Goal: Task Accomplishment & Management: Use online tool/utility

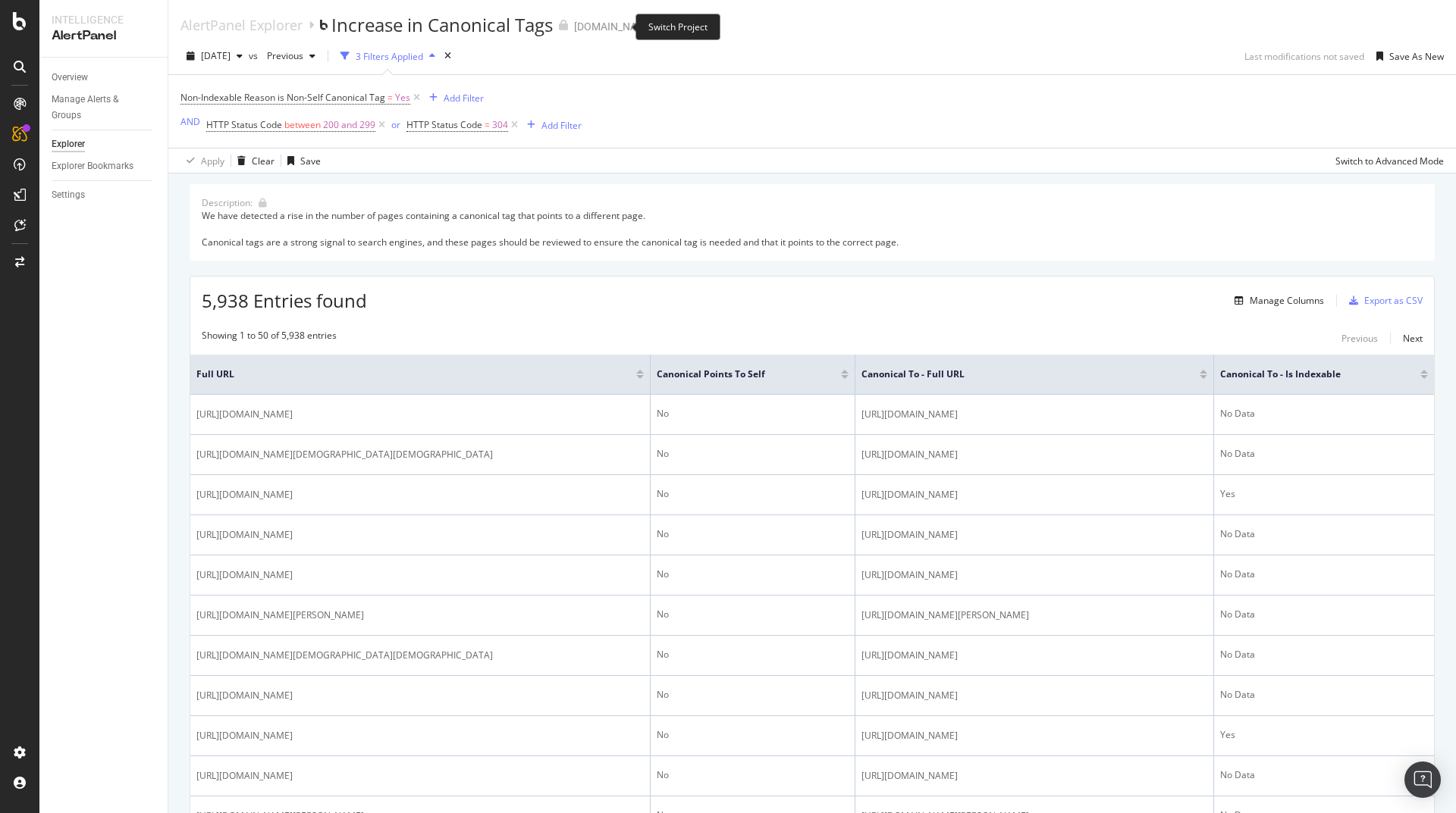
click at [661, 24] on icon "arrow-right-arrow-left" at bounding box center [665, 26] width 9 height 11
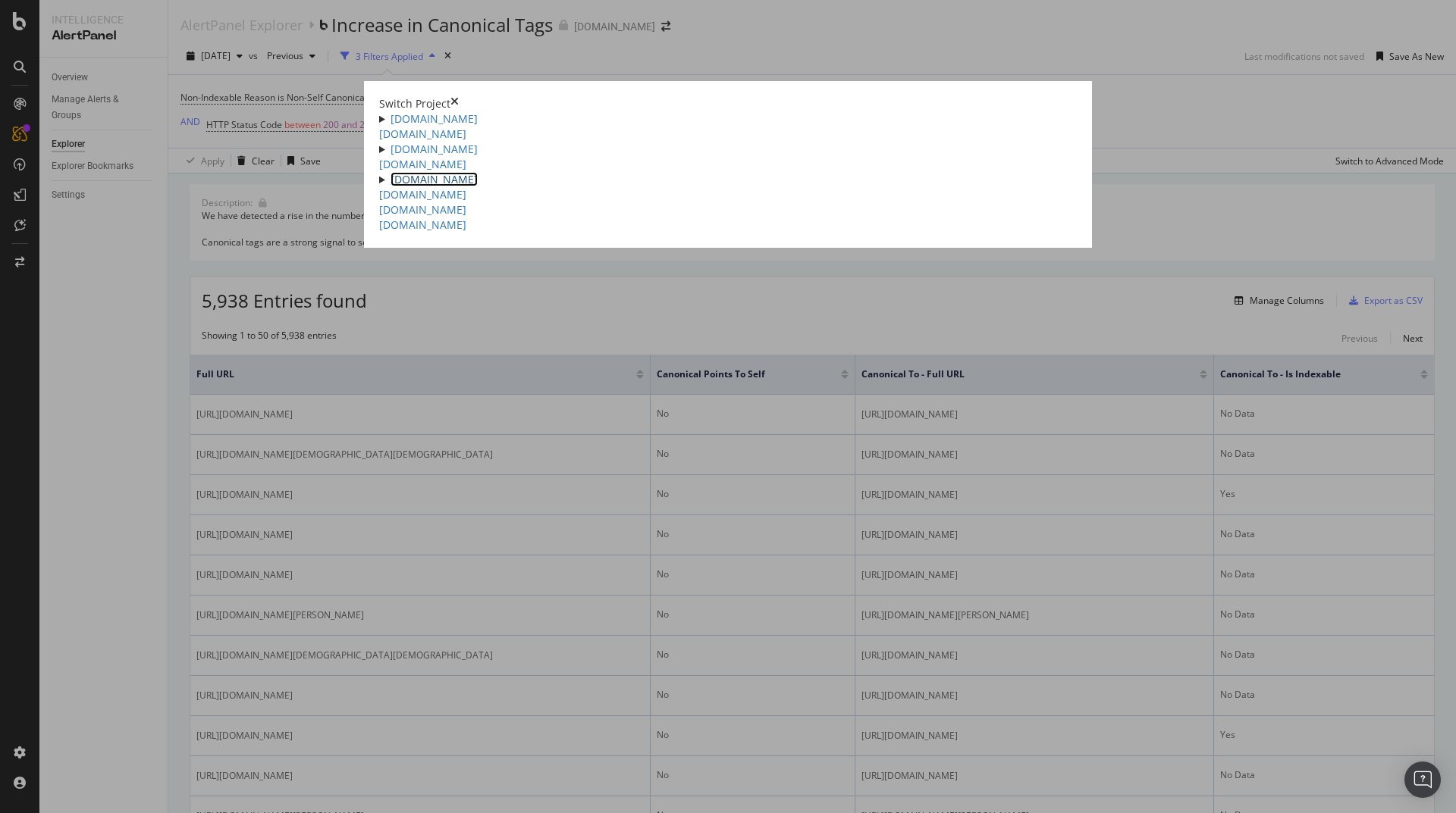
click at [391, 186] on link "[DOMAIN_NAME]" at bounding box center [434, 179] width 88 height 15
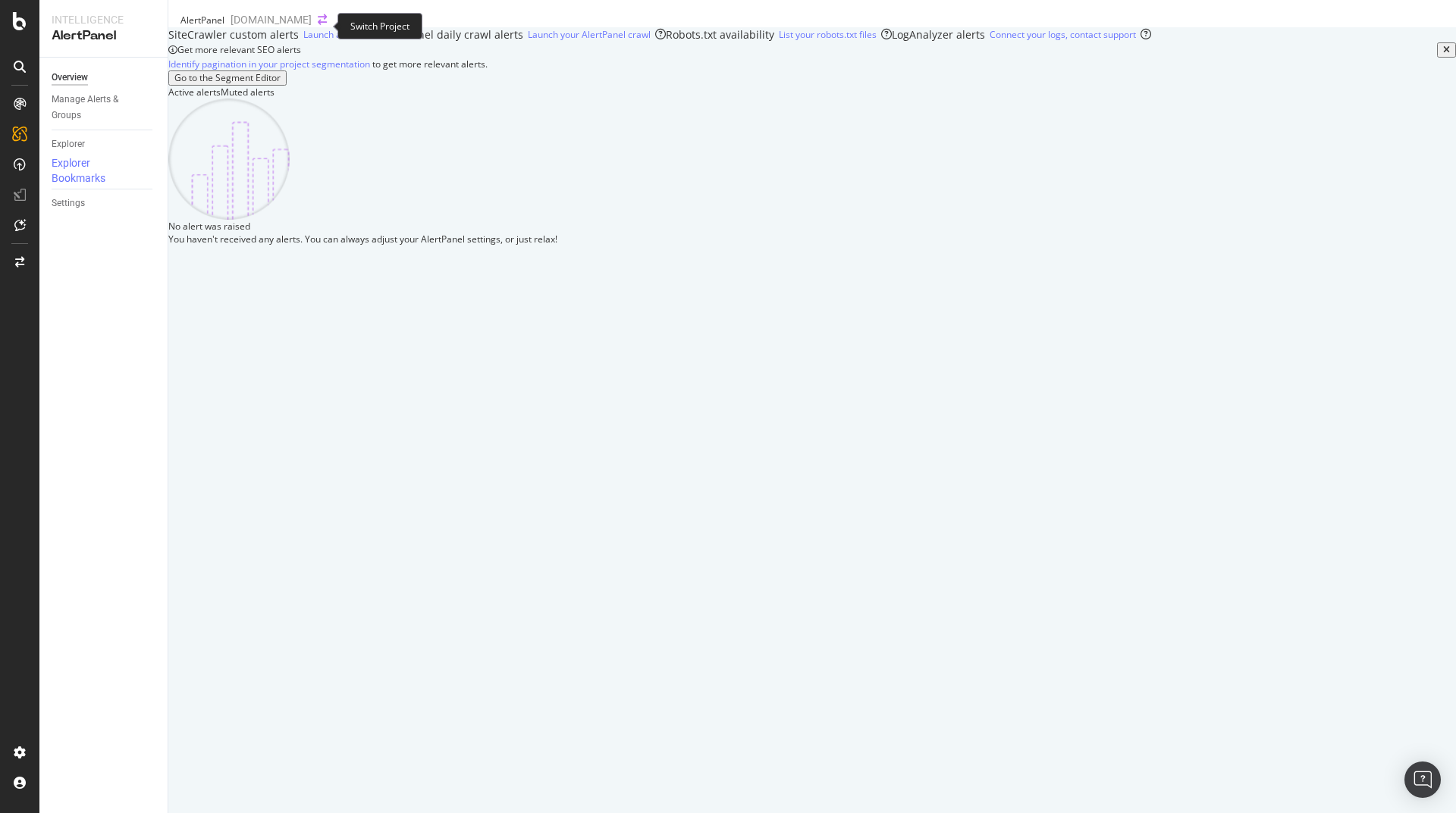
click at [318, 25] on icon "arrow-right-arrow-left" at bounding box center [322, 19] width 9 height 11
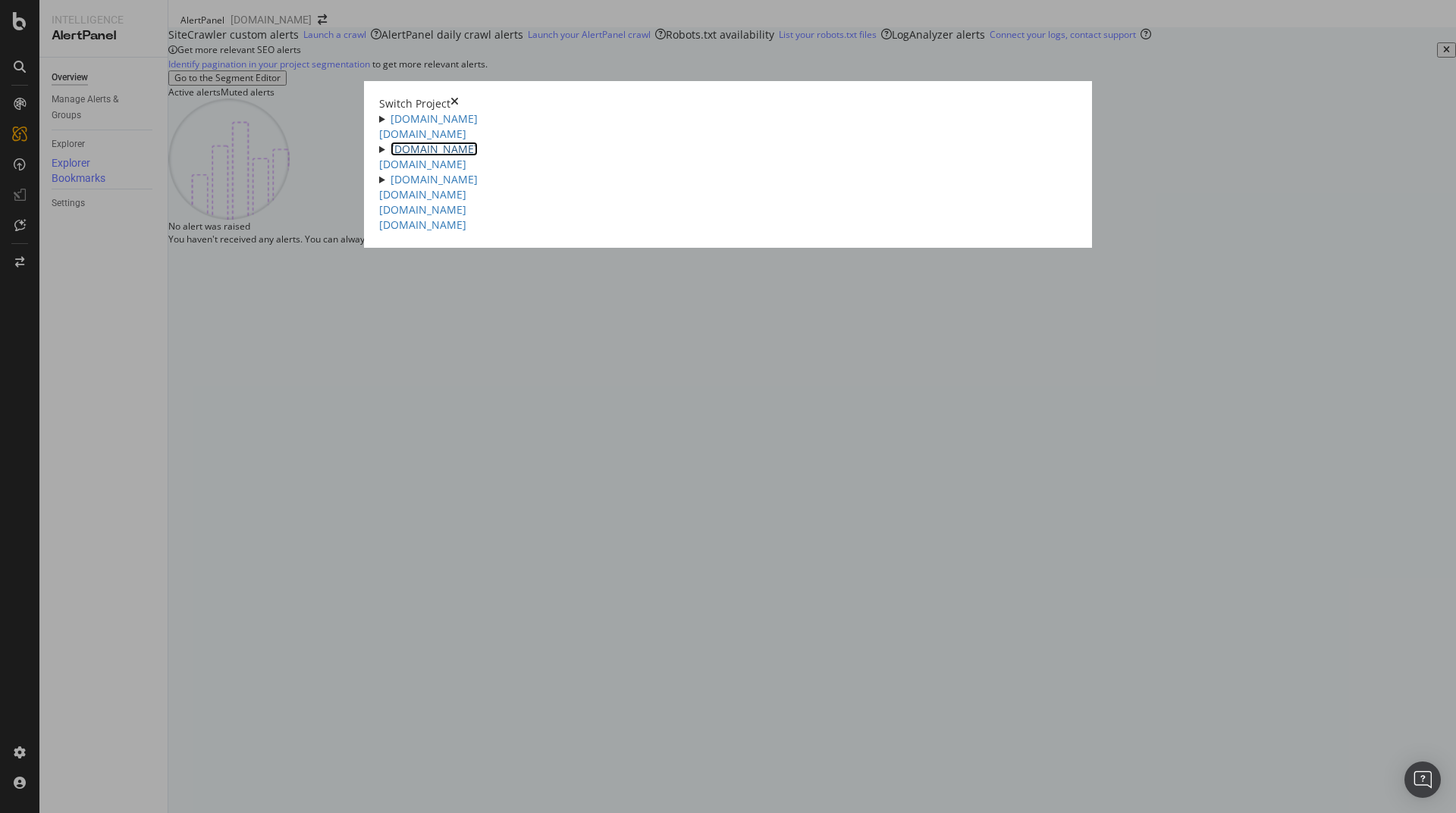
click at [391, 156] on link "[DOMAIN_NAME]" at bounding box center [434, 149] width 88 height 15
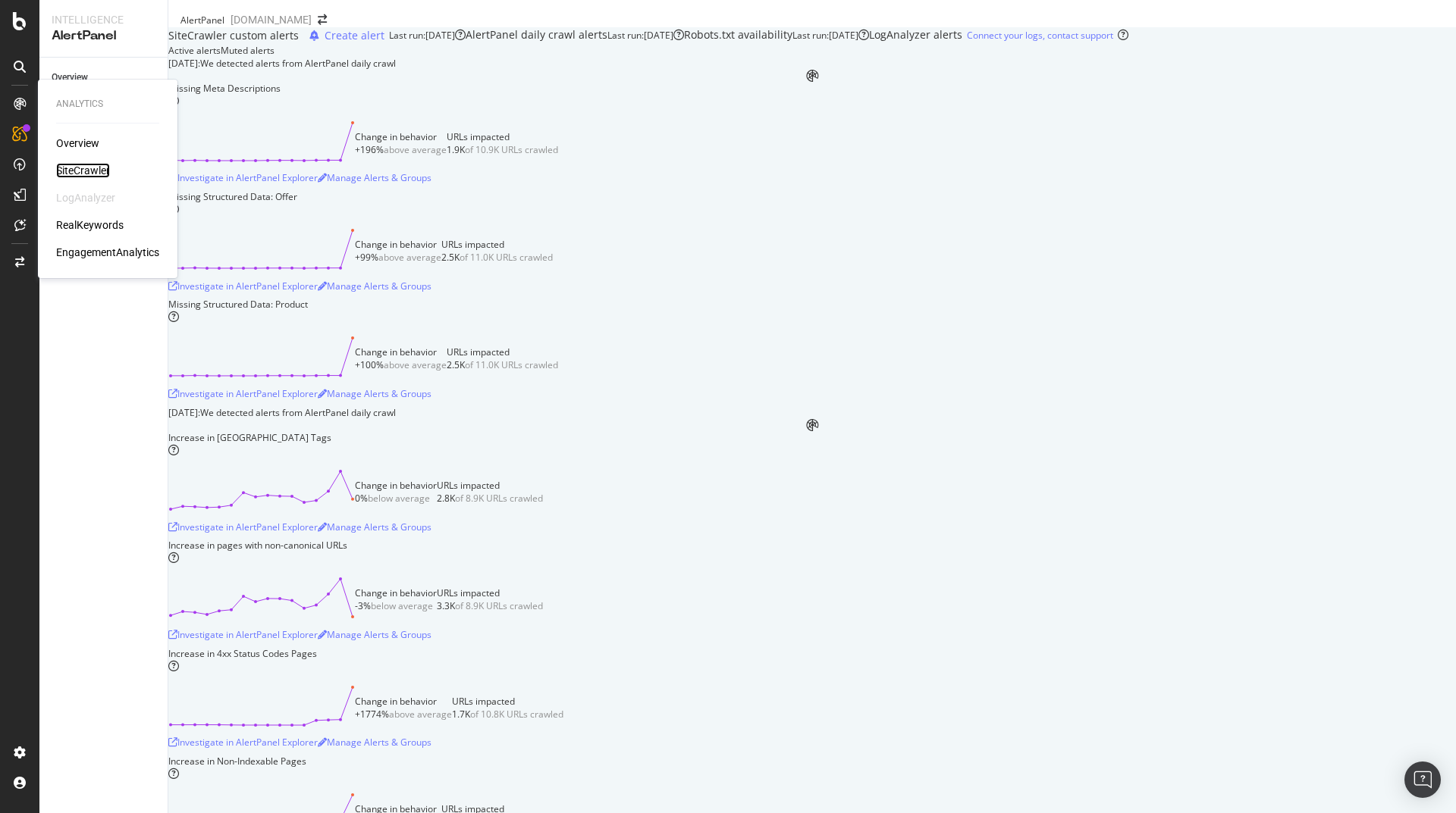
click at [79, 167] on div "SiteCrawler" at bounding box center [83, 170] width 53 height 15
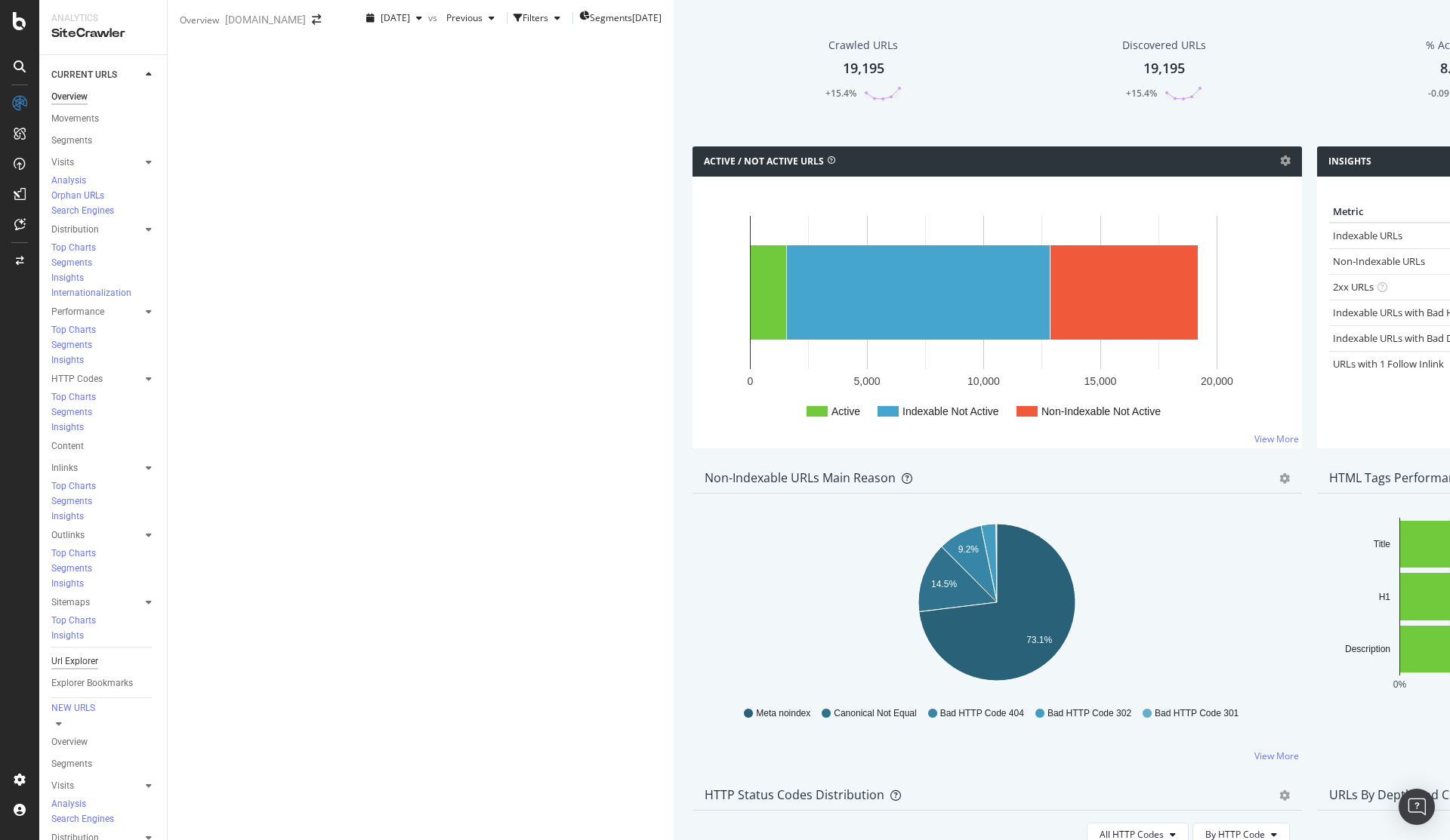
click at [81, 654] on div "Url Explorer" at bounding box center [75, 662] width 47 height 16
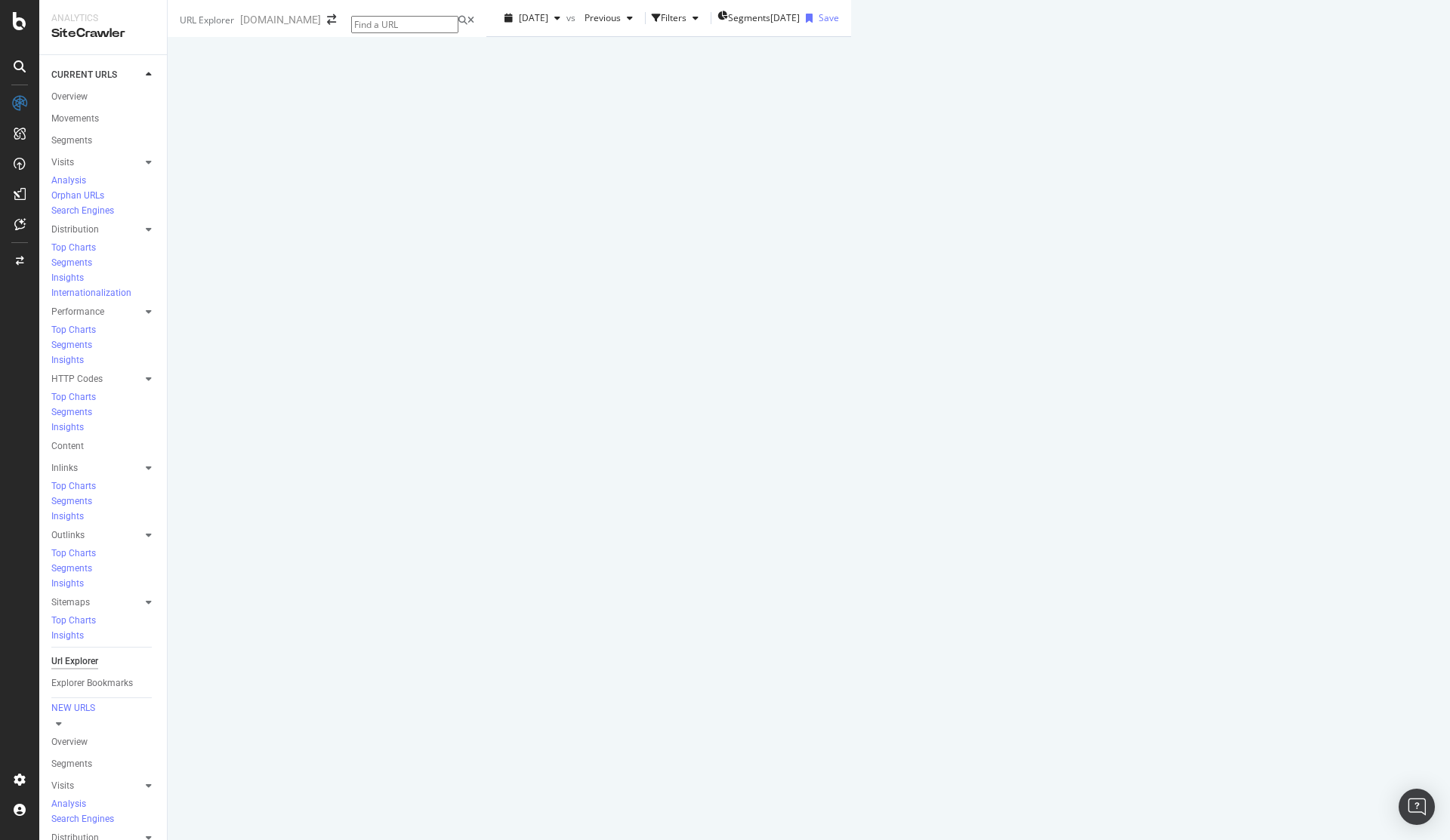
click at [1142, 278] on div "Manage Columns" at bounding box center [1105, 271] width 74 height 13
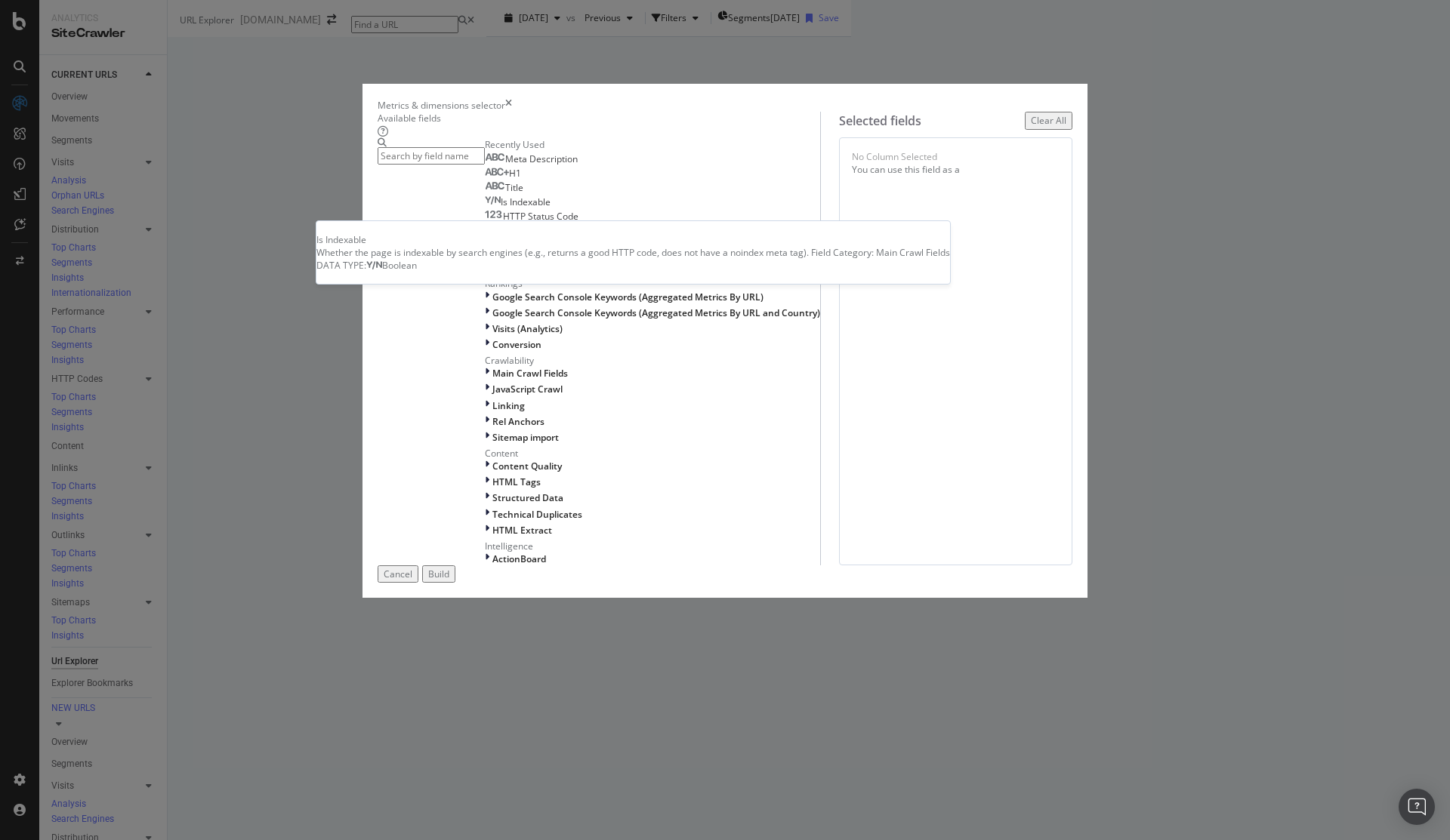
click at [500, 208] on div "Is Indexable" at bounding box center [517, 202] width 65 height 12
click at [503, 223] on span "HTTP Status Code" at bounding box center [541, 216] width 76 height 13
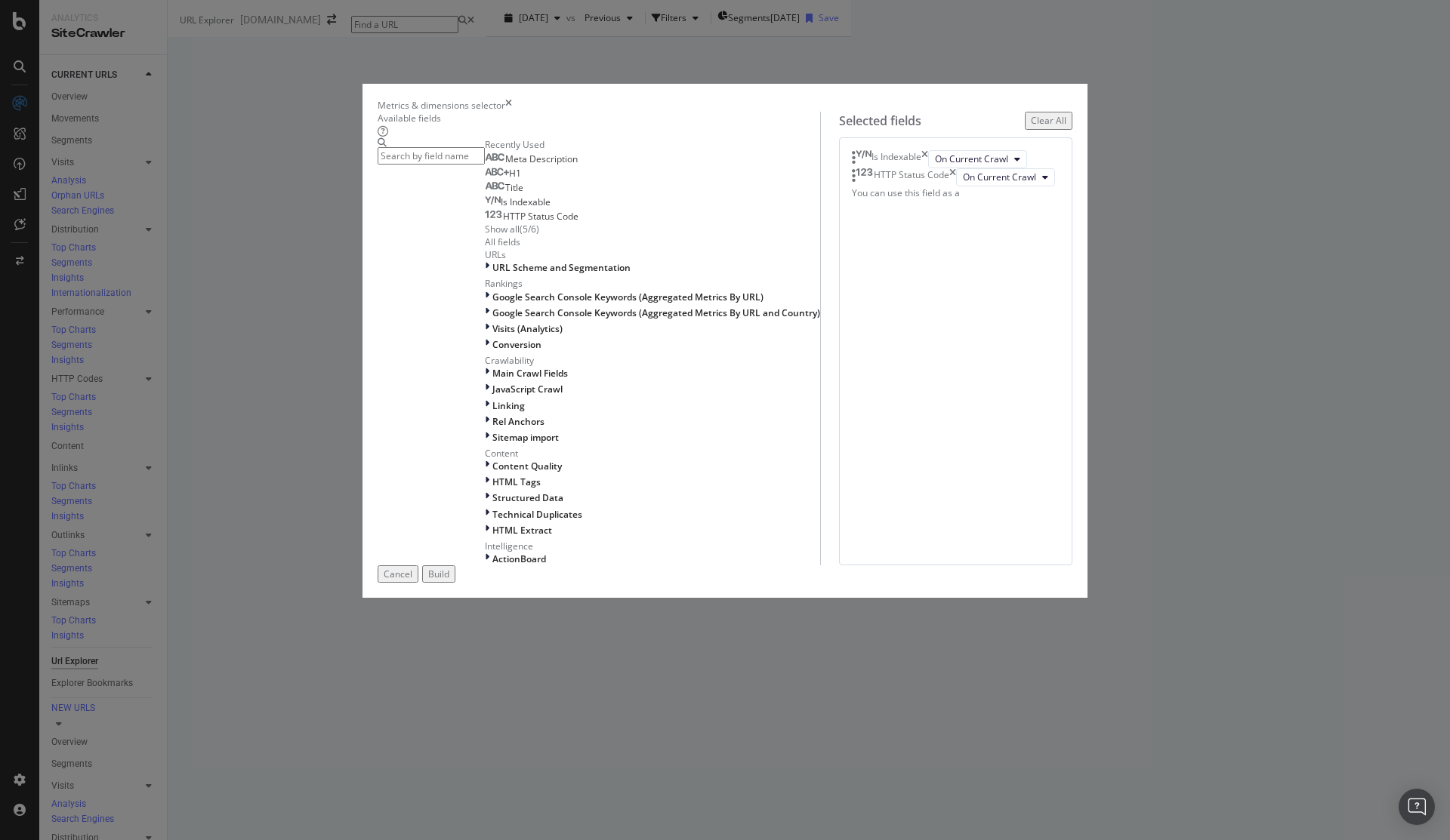
click at [485, 236] on div "Show all" at bounding box center [502, 229] width 35 height 13
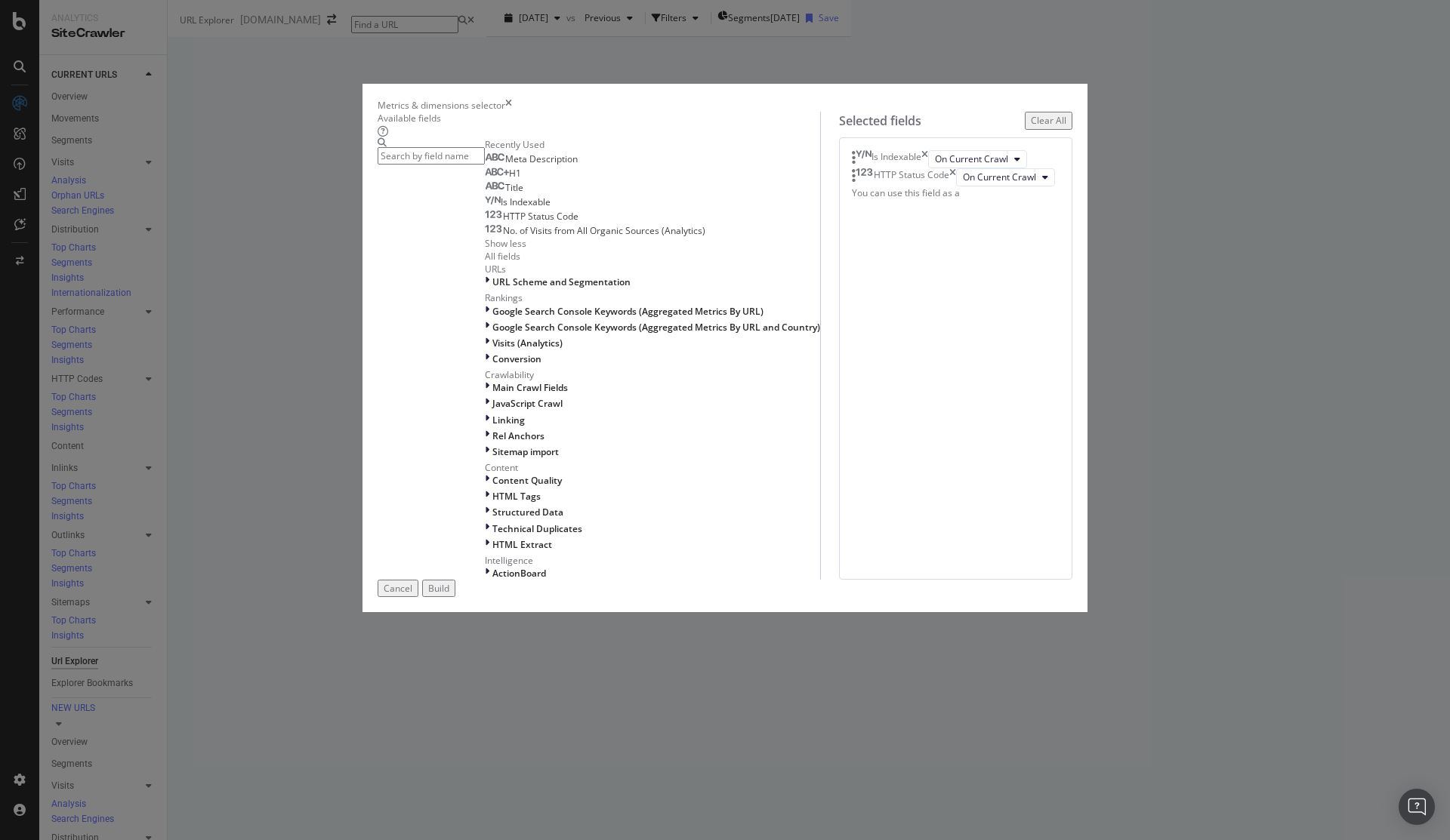
click at [485, 165] on input "modal" at bounding box center [431, 156] width 107 height 18
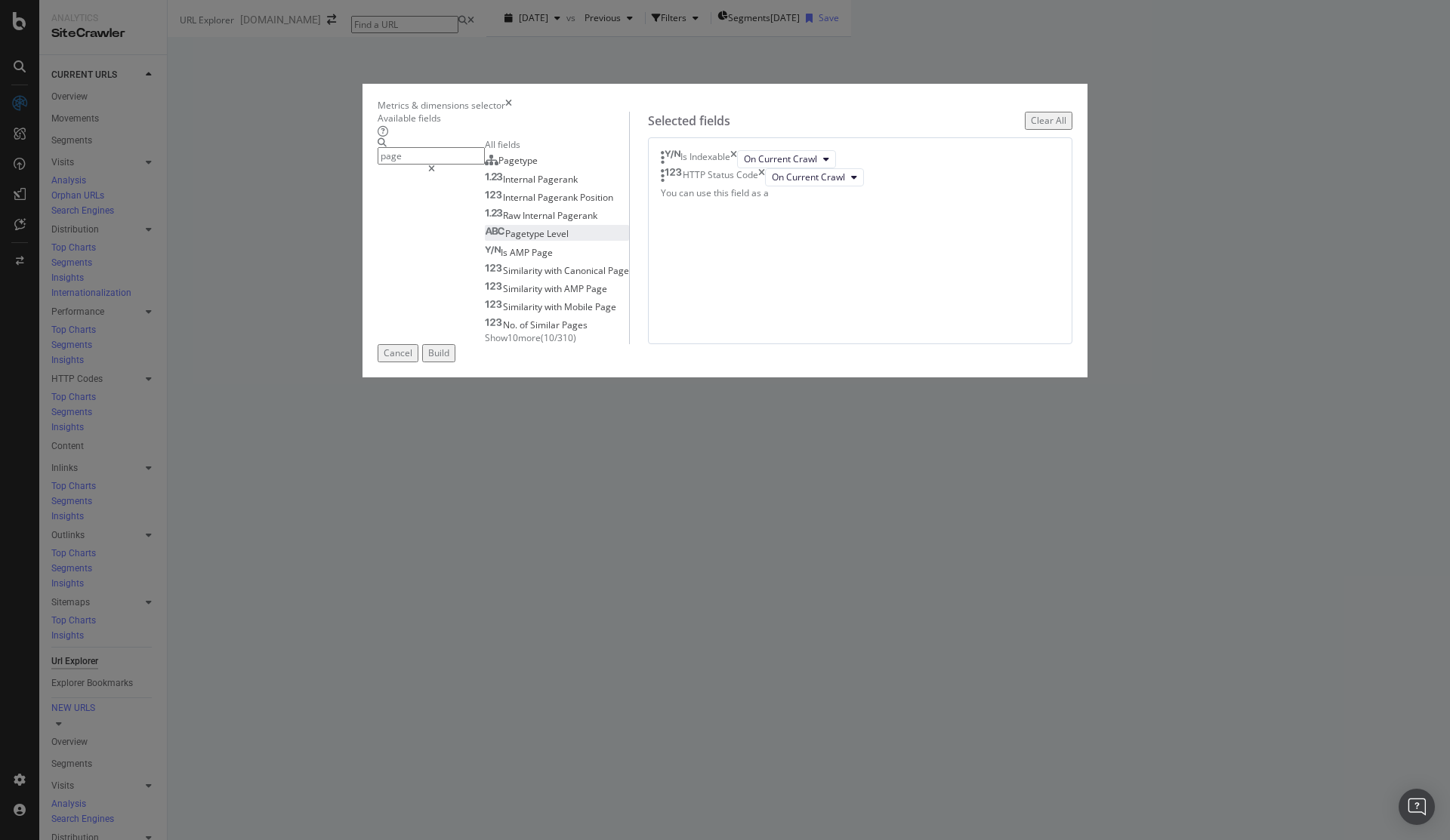
click at [546, 240] on span "Level" at bounding box center [557, 234] width 22 height 13
click at [468, 165] on input "page" at bounding box center [431, 156] width 107 height 18
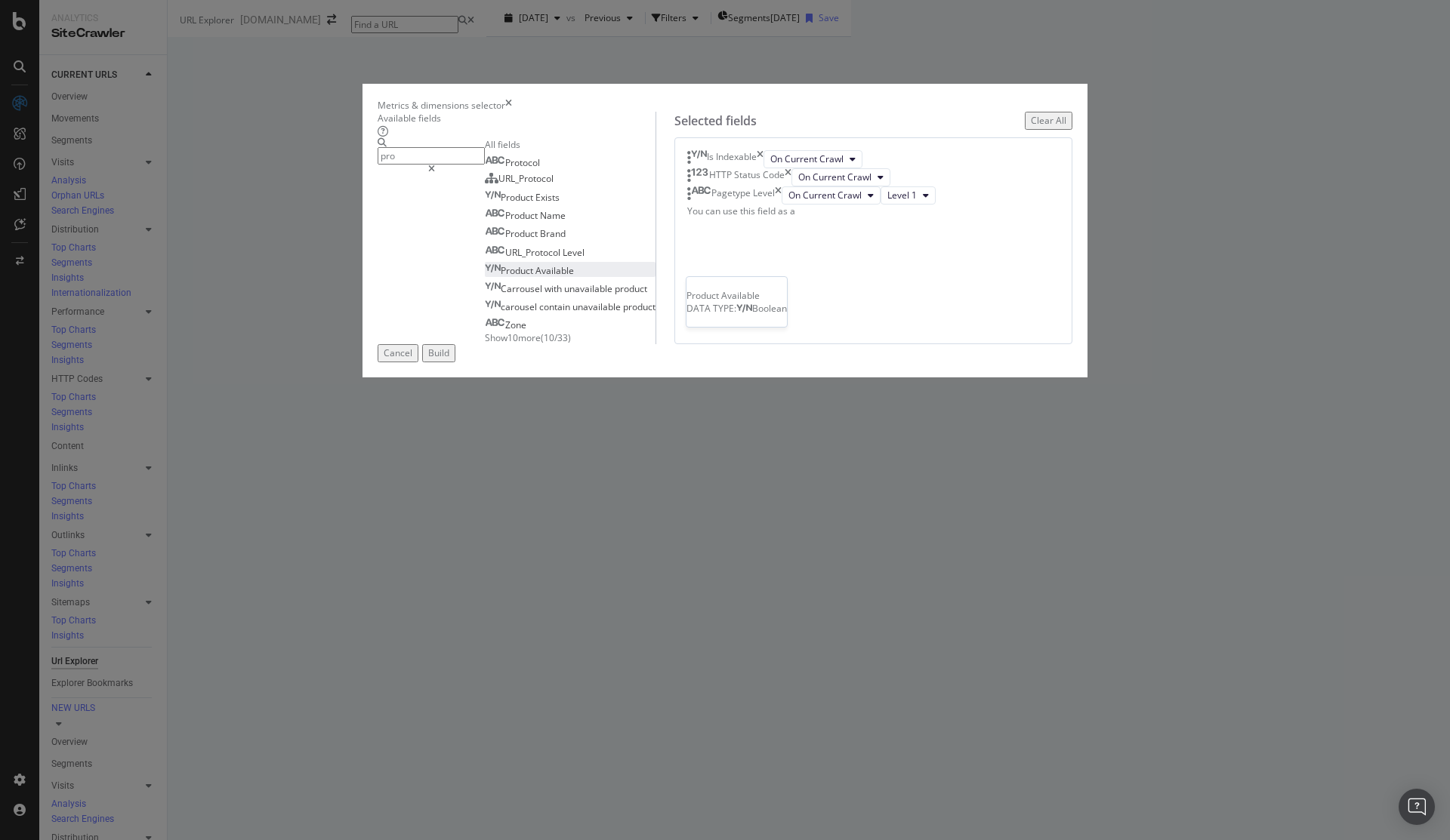
click at [537, 277] on div "Product Available" at bounding box center [529, 271] width 89 height 13
click at [485, 165] on input "pro" at bounding box center [431, 156] width 107 height 18
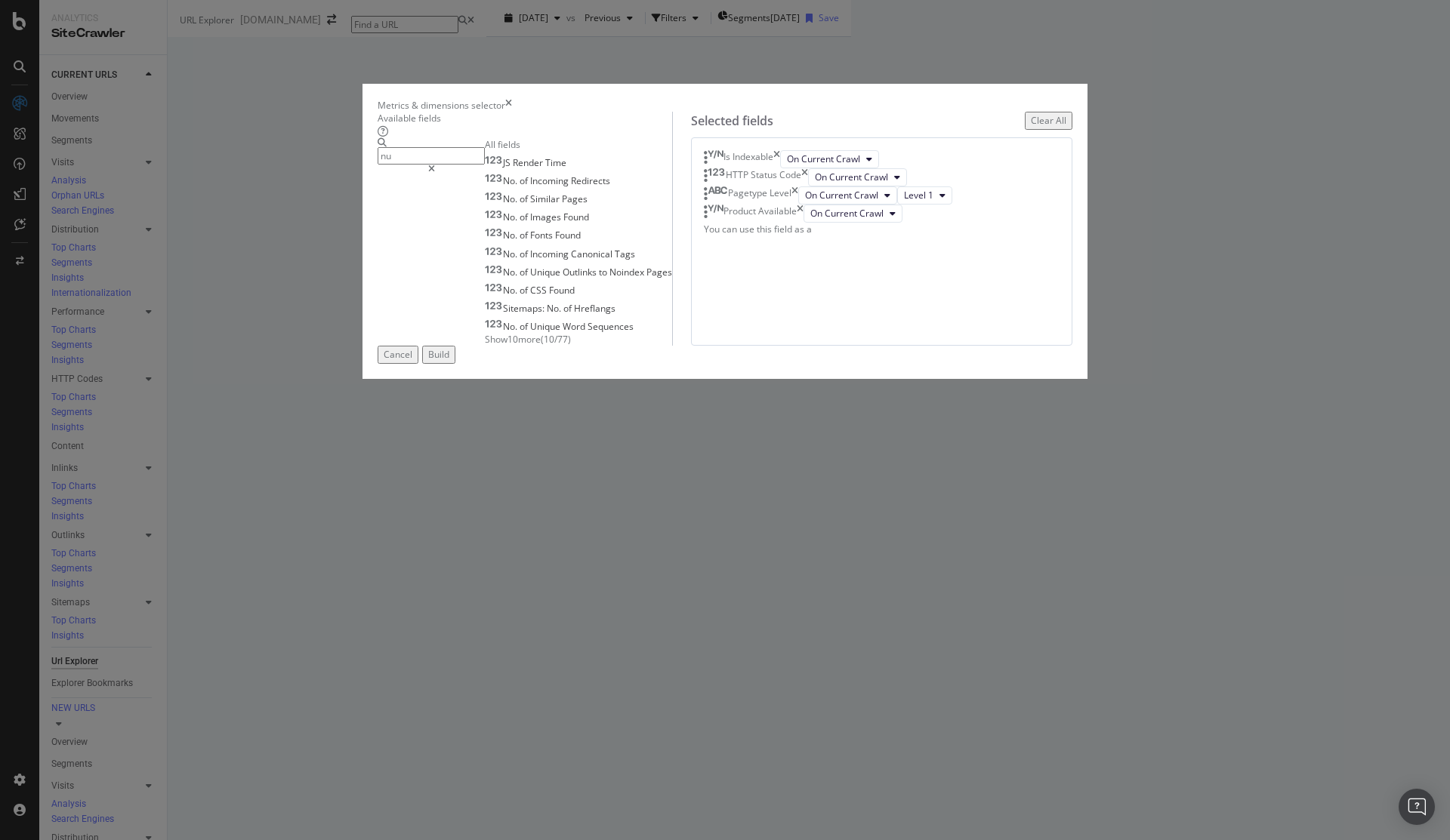
type input "n"
click at [629, 241] on div "Carrousel with unavailable product" at bounding box center [566, 236] width 162 height 13
click at [485, 165] on input "product" at bounding box center [431, 156] width 107 height 18
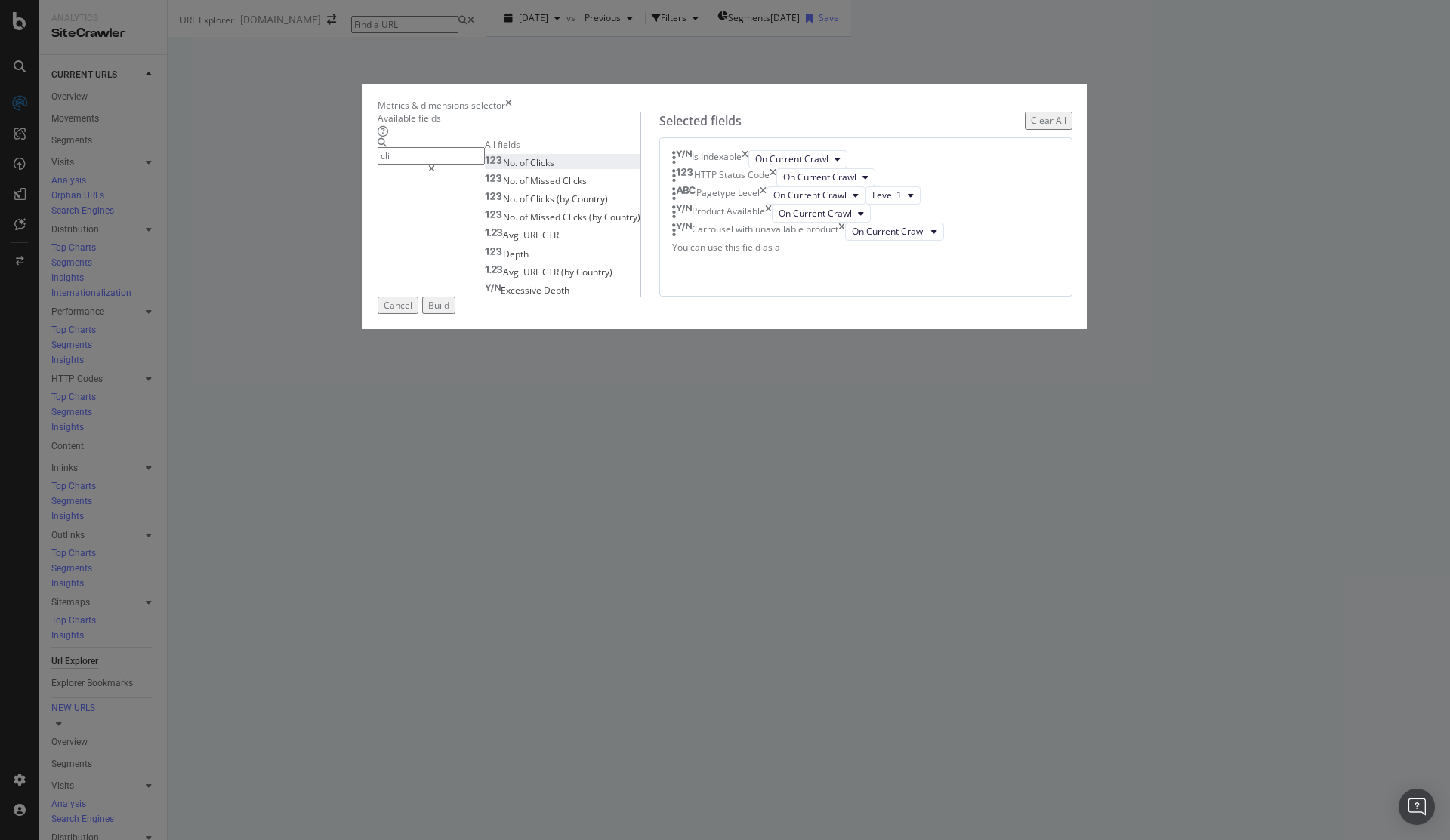
click at [519, 169] on div "No. of Clicks" at bounding box center [520, 163] width 69 height 13
click at [485, 165] on input "cli" at bounding box center [431, 156] width 107 height 18
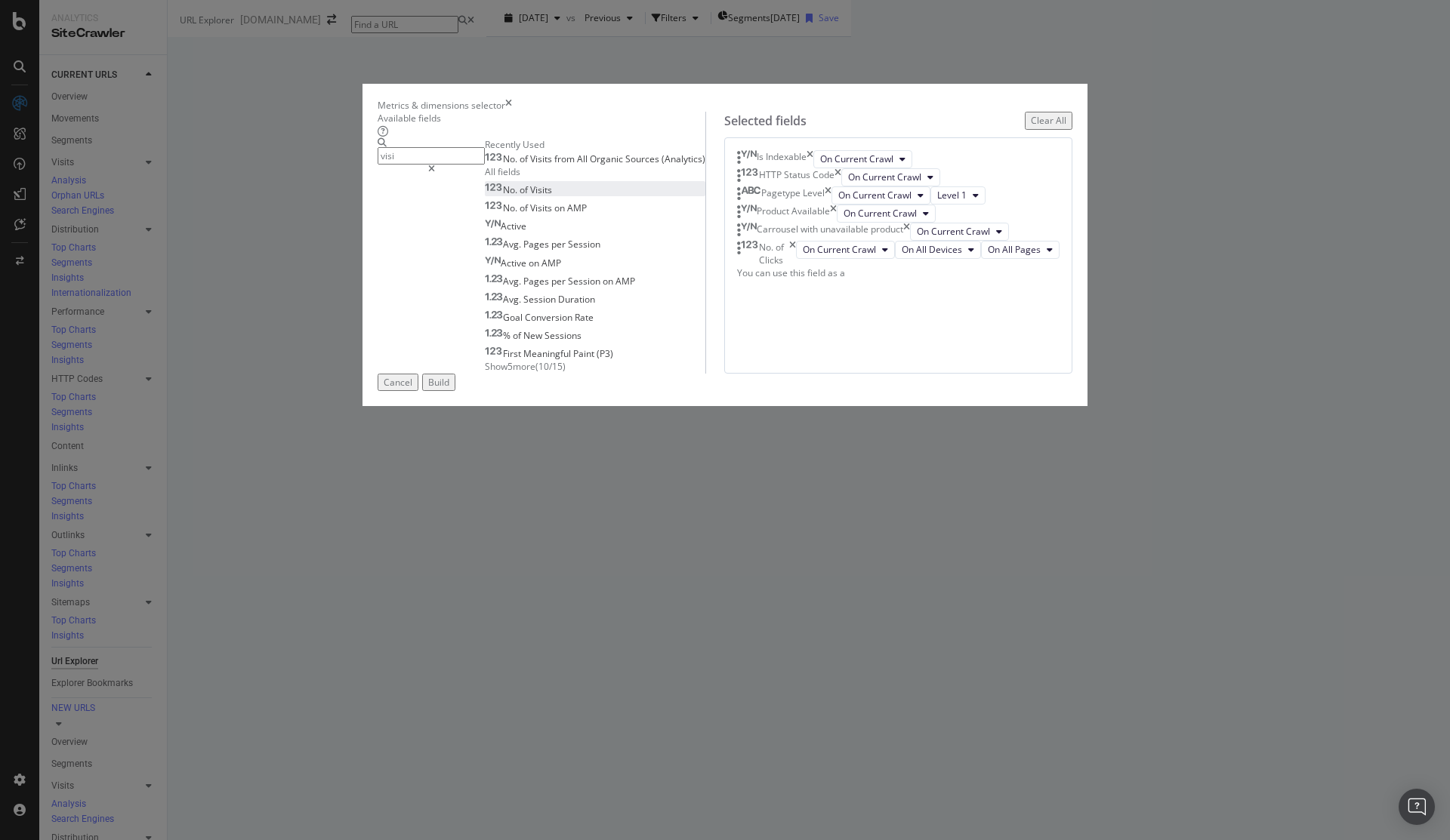
click at [549, 196] on div "No. of Visits" at bounding box center [518, 190] width 67 height 13
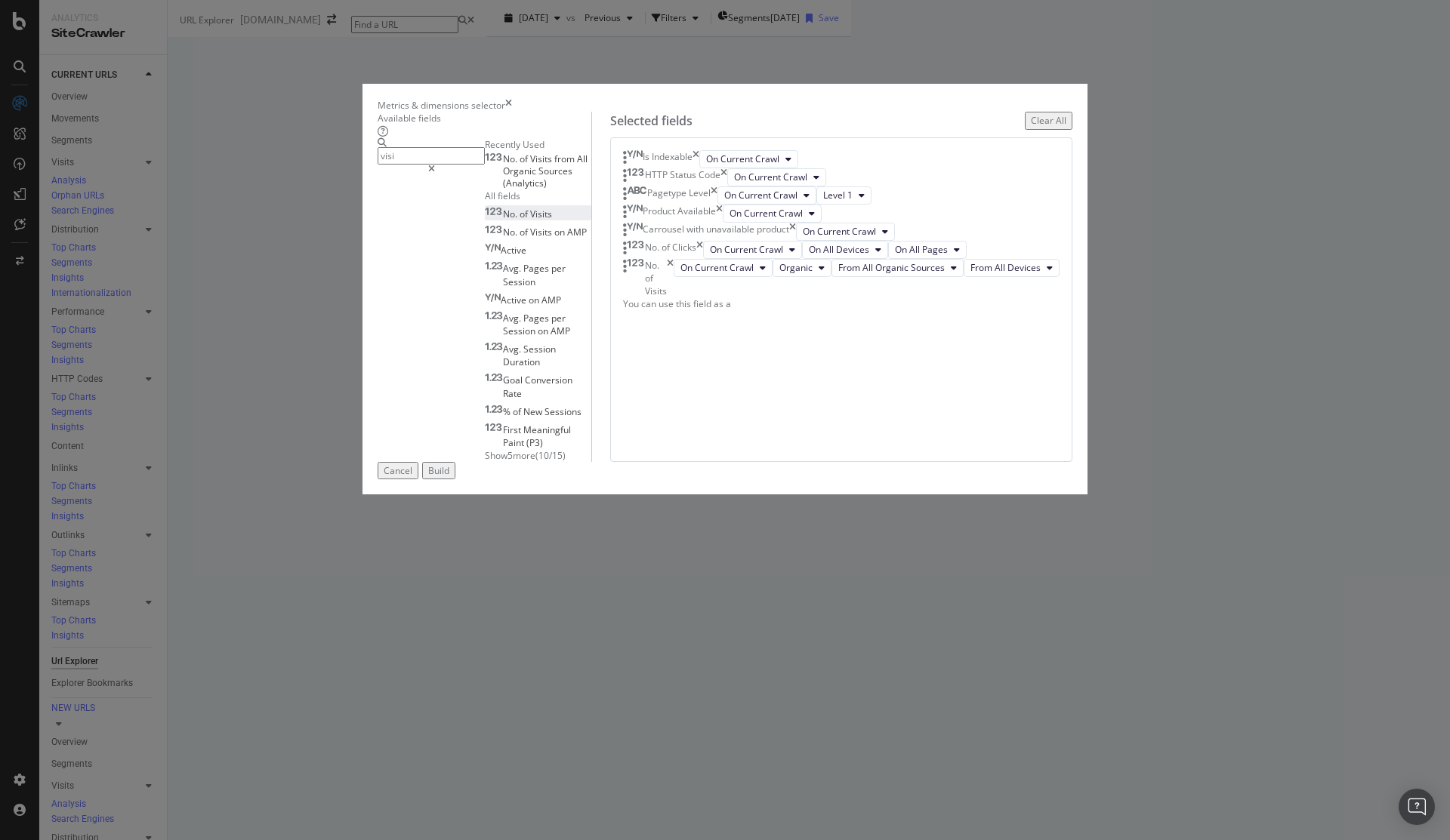
click at [453, 165] on input "visi" at bounding box center [431, 156] width 107 height 18
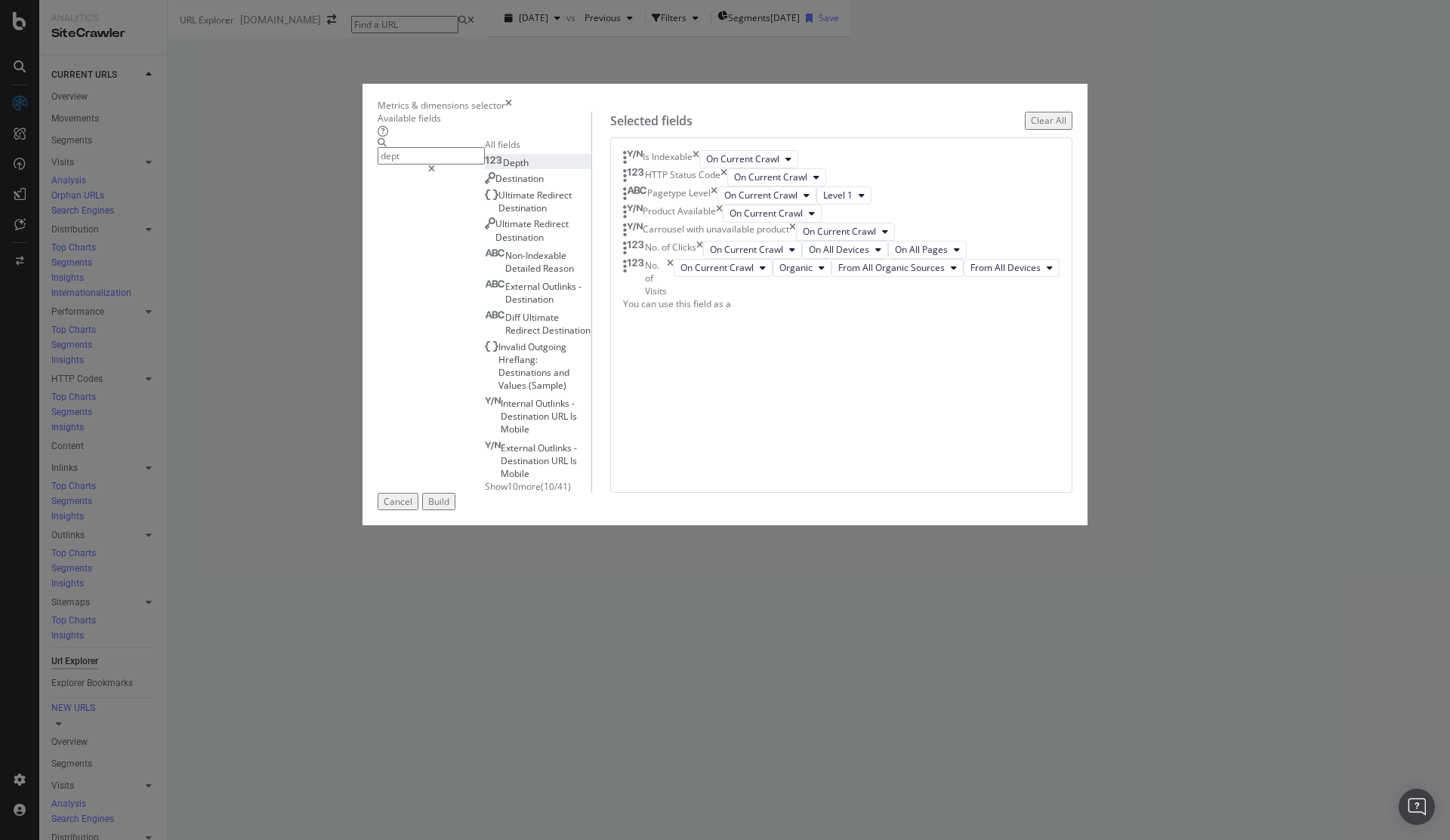
click at [503, 169] on span "Depth" at bounding box center [516, 163] width 26 height 13
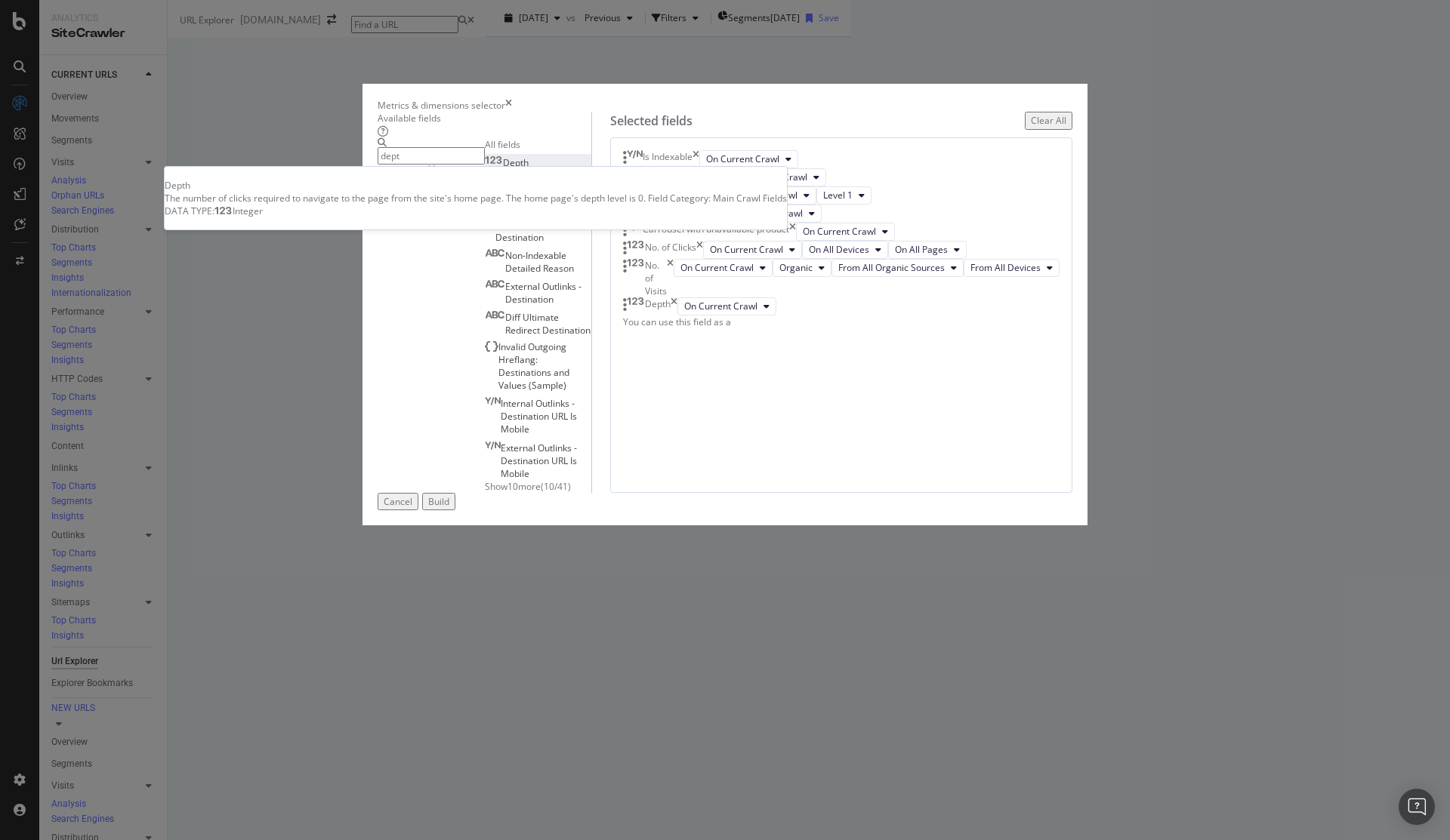
scroll to position [72, 0]
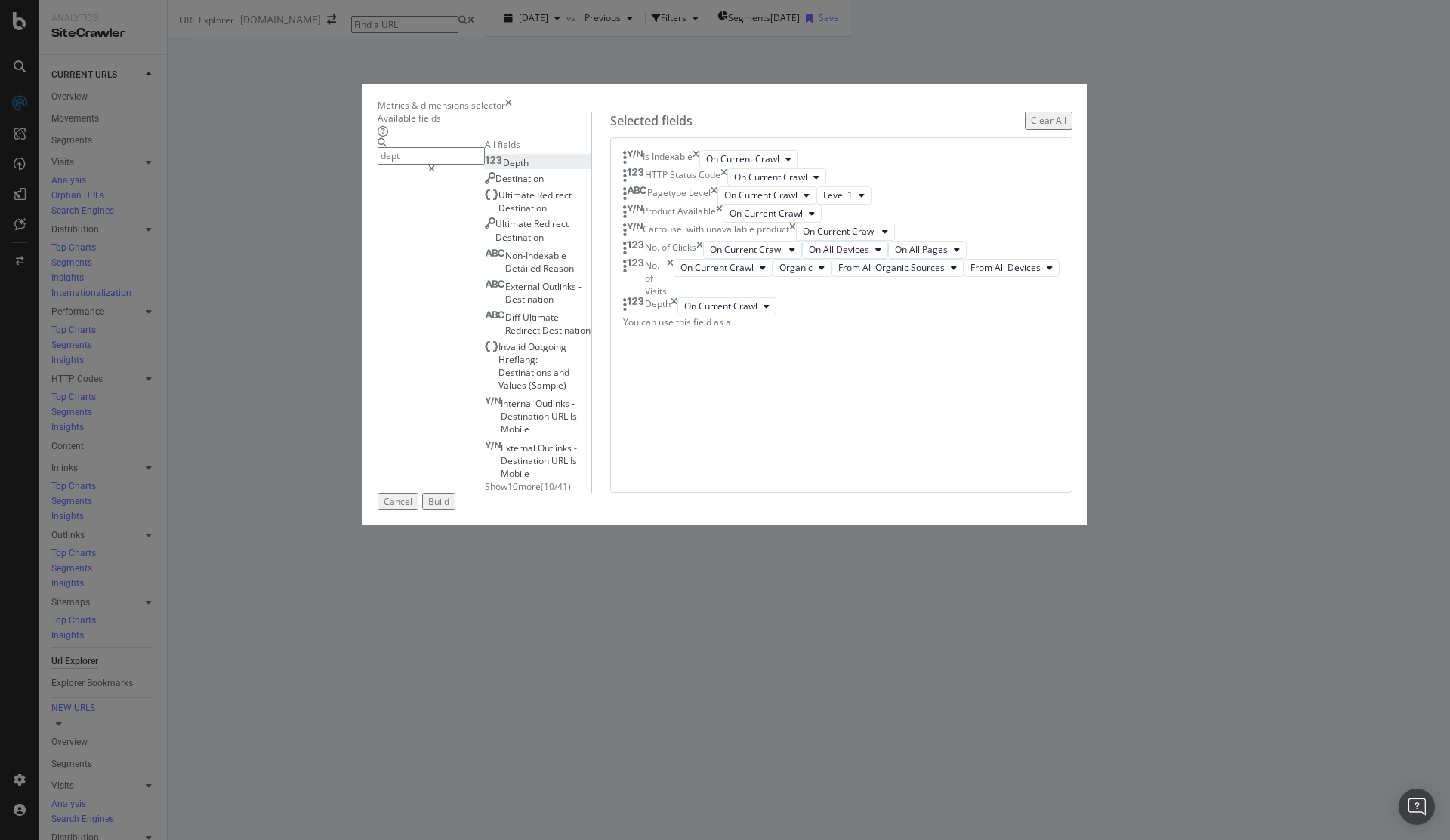
click at [466, 165] on input "dept" at bounding box center [431, 156] width 107 height 18
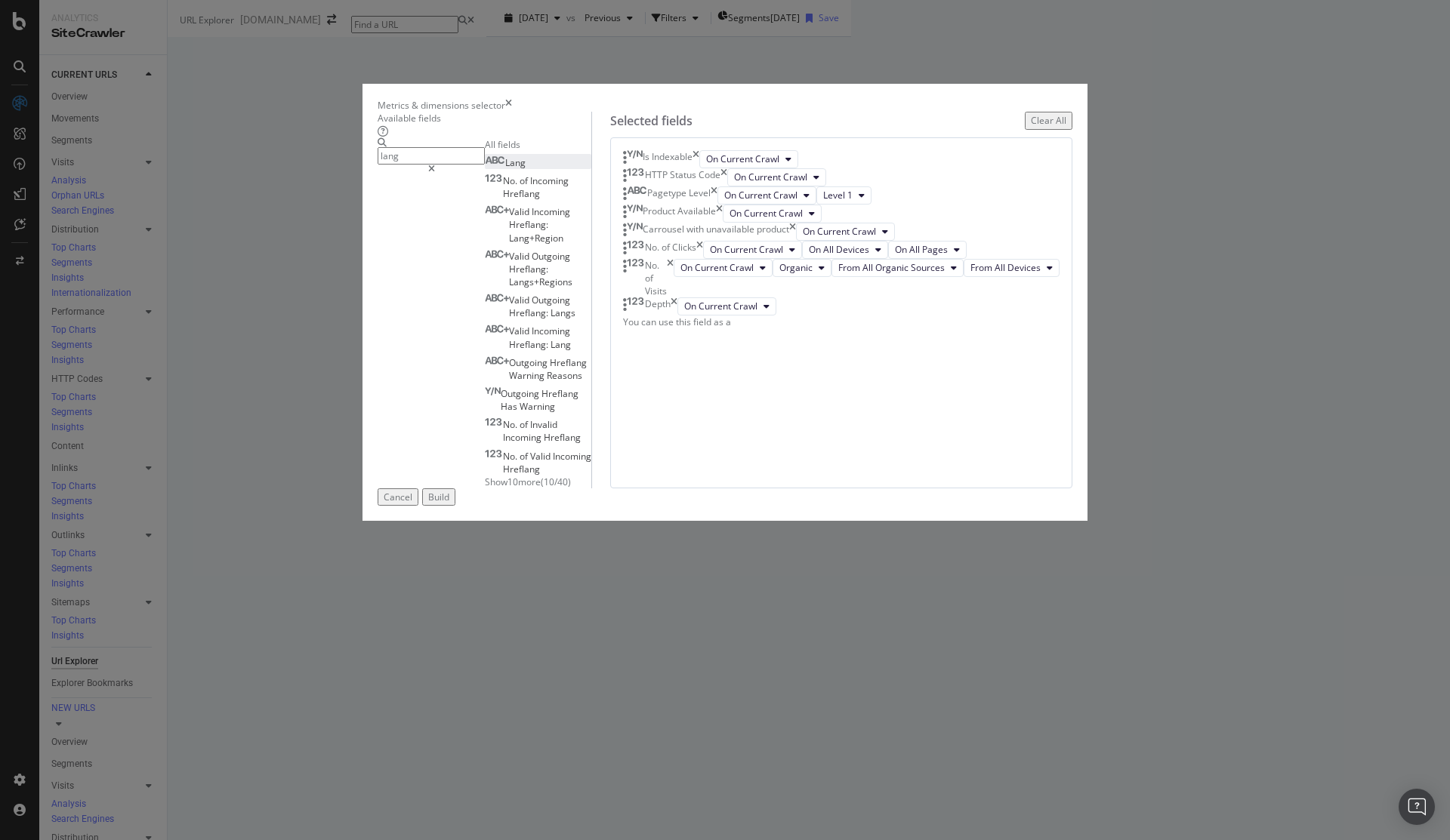
click at [505, 169] on span "Lang" at bounding box center [515, 163] width 20 height 13
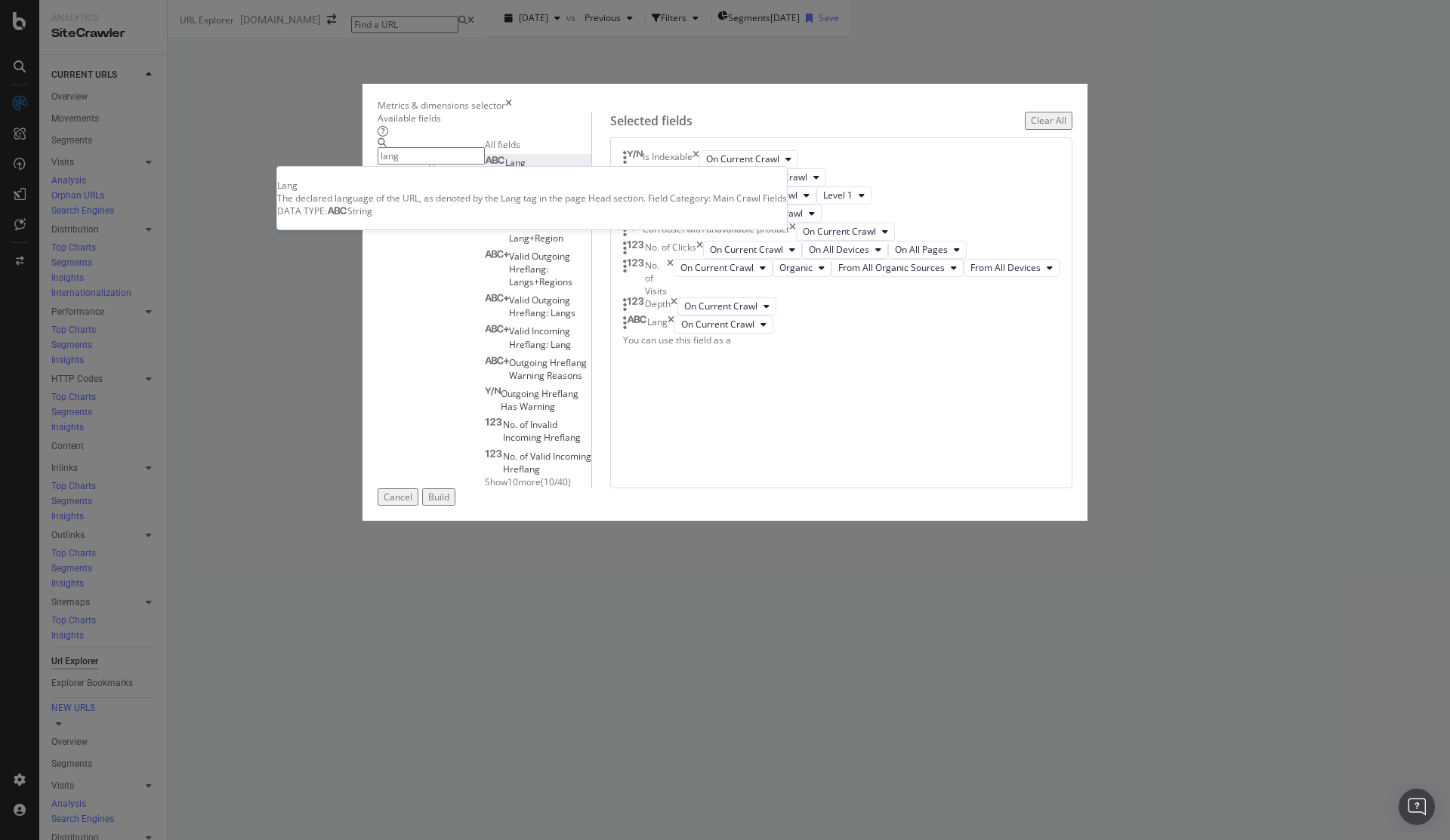
scroll to position [128, 0]
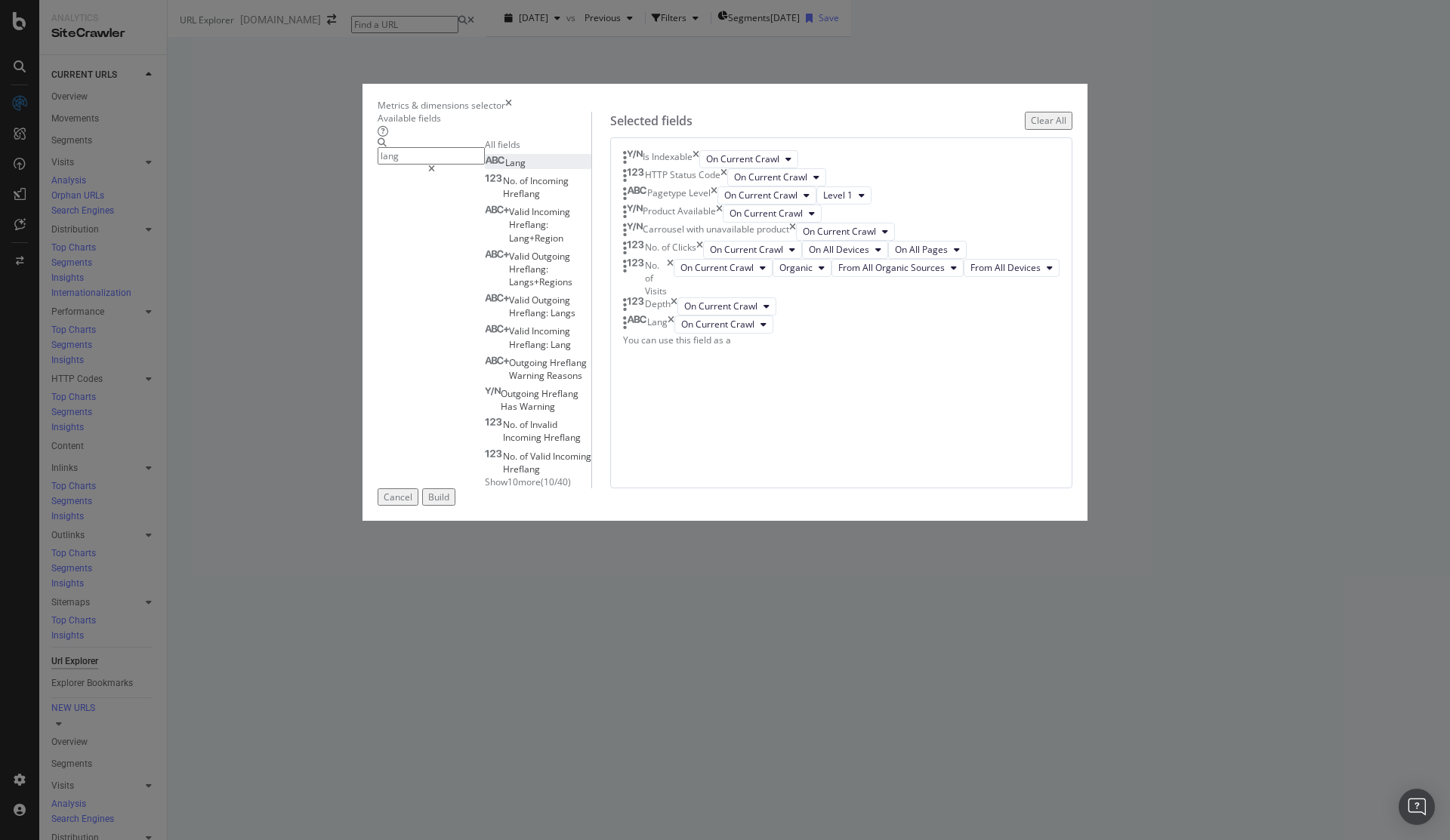
click at [463, 165] on input "lang" at bounding box center [431, 156] width 107 height 18
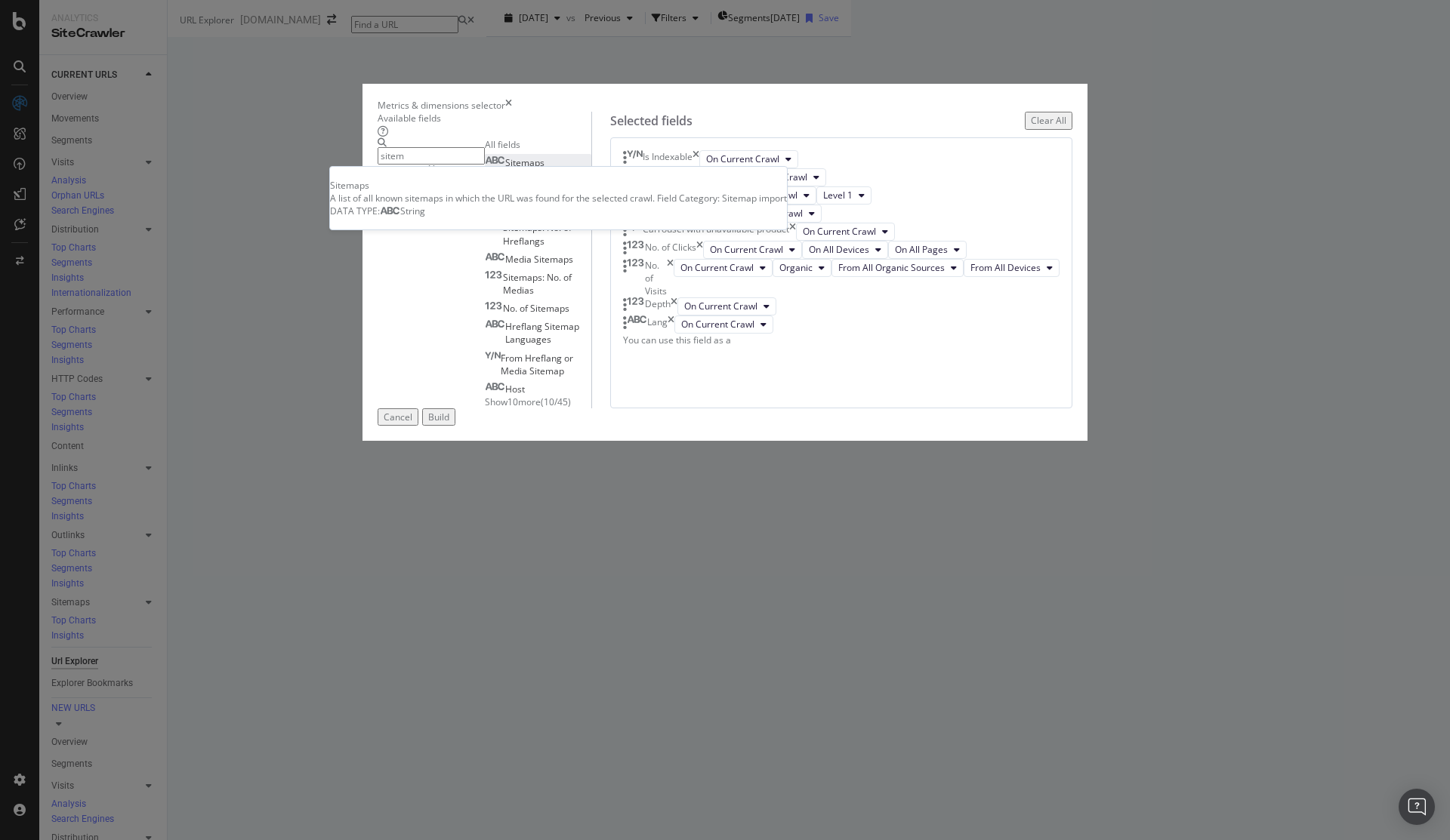
type input "sitem"
click at [505, 169] on span "Sitemaps" at bounding box center [524, 163] width 40 height 13
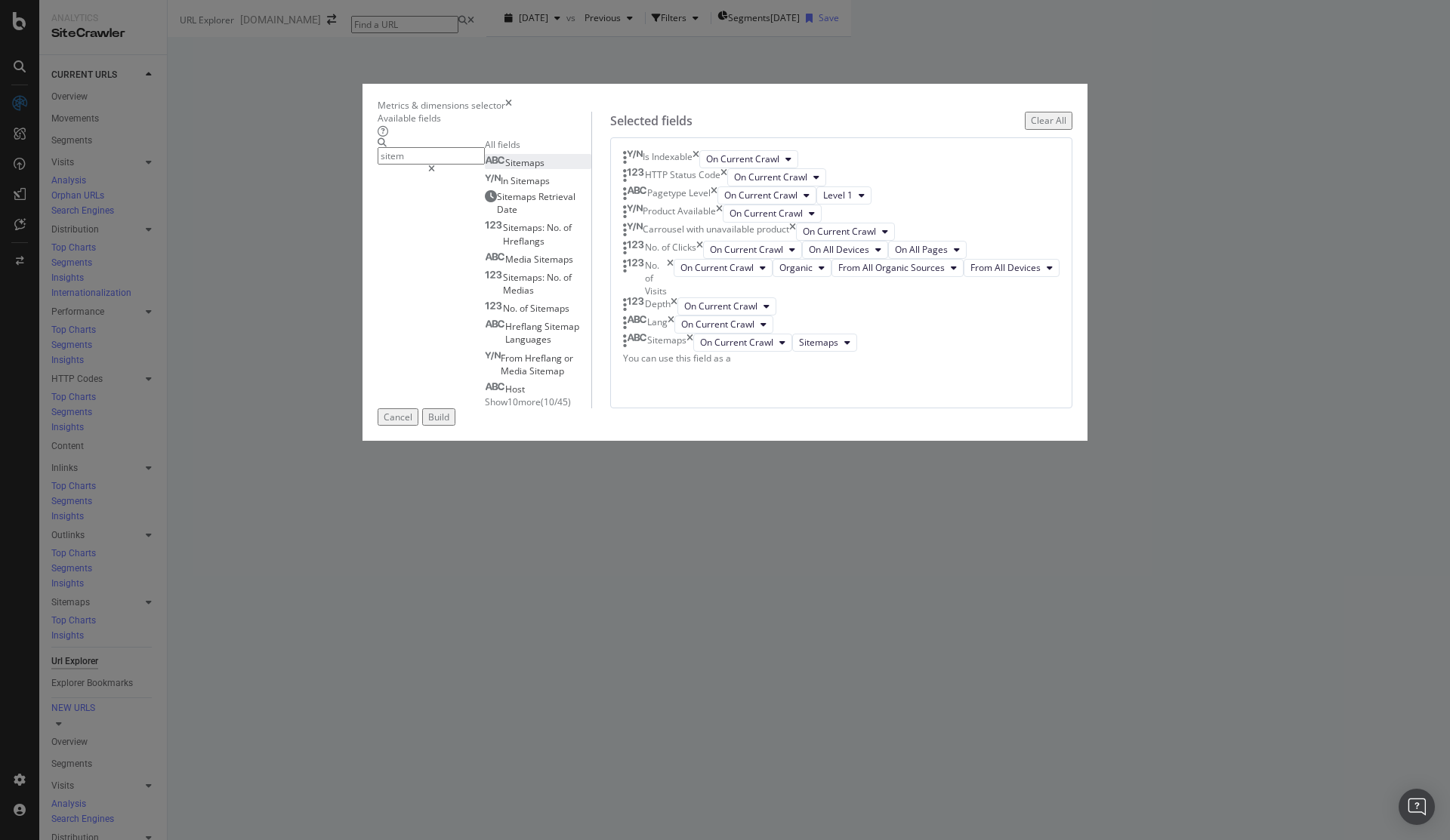
click at [449, 424] on div "Build" at bounding box center [439, 417] width 21 height 13
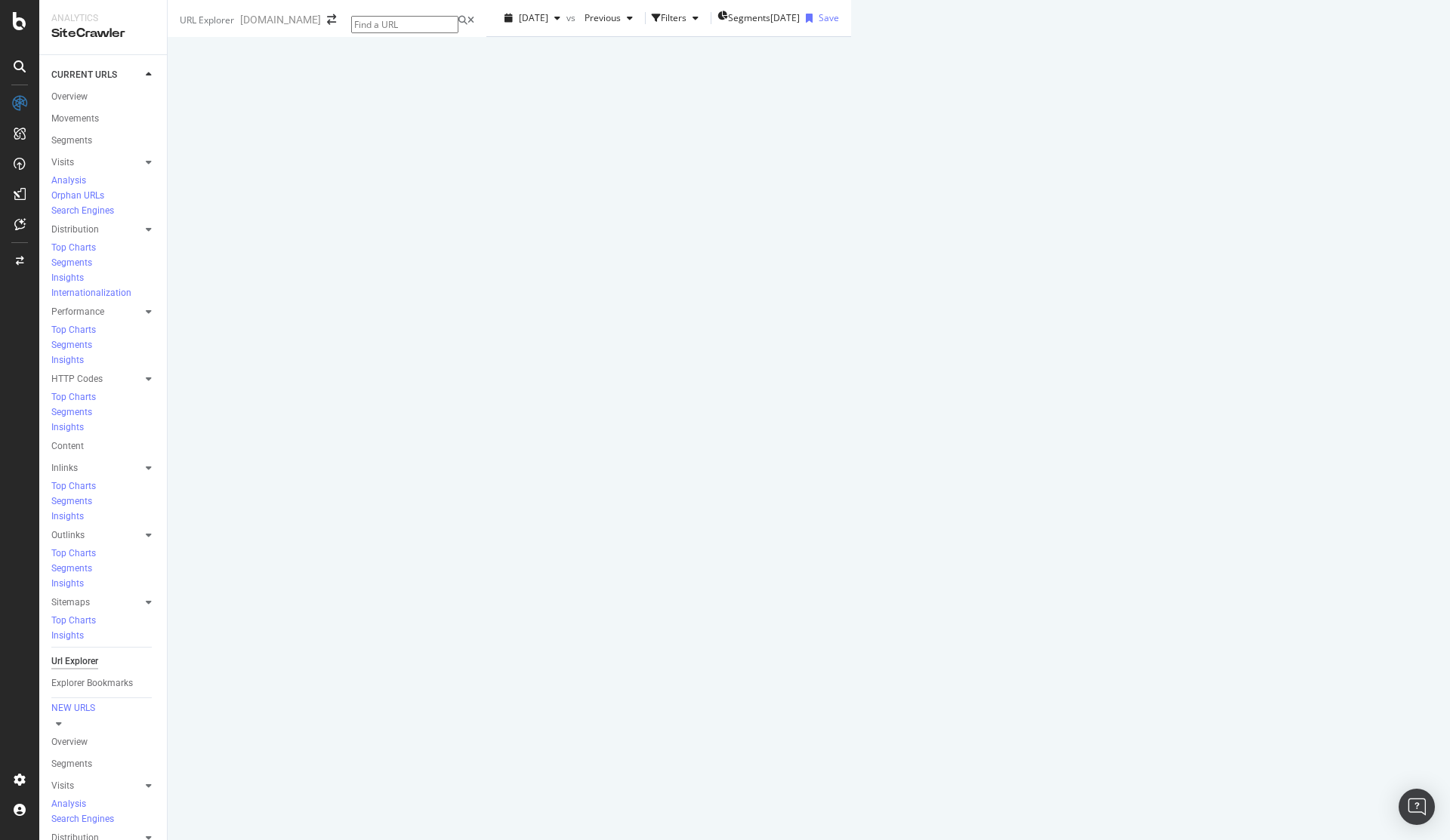
click at [1240, 278] on div "Export as CSV" at bounding box center [1210, 271] width 58 height 13
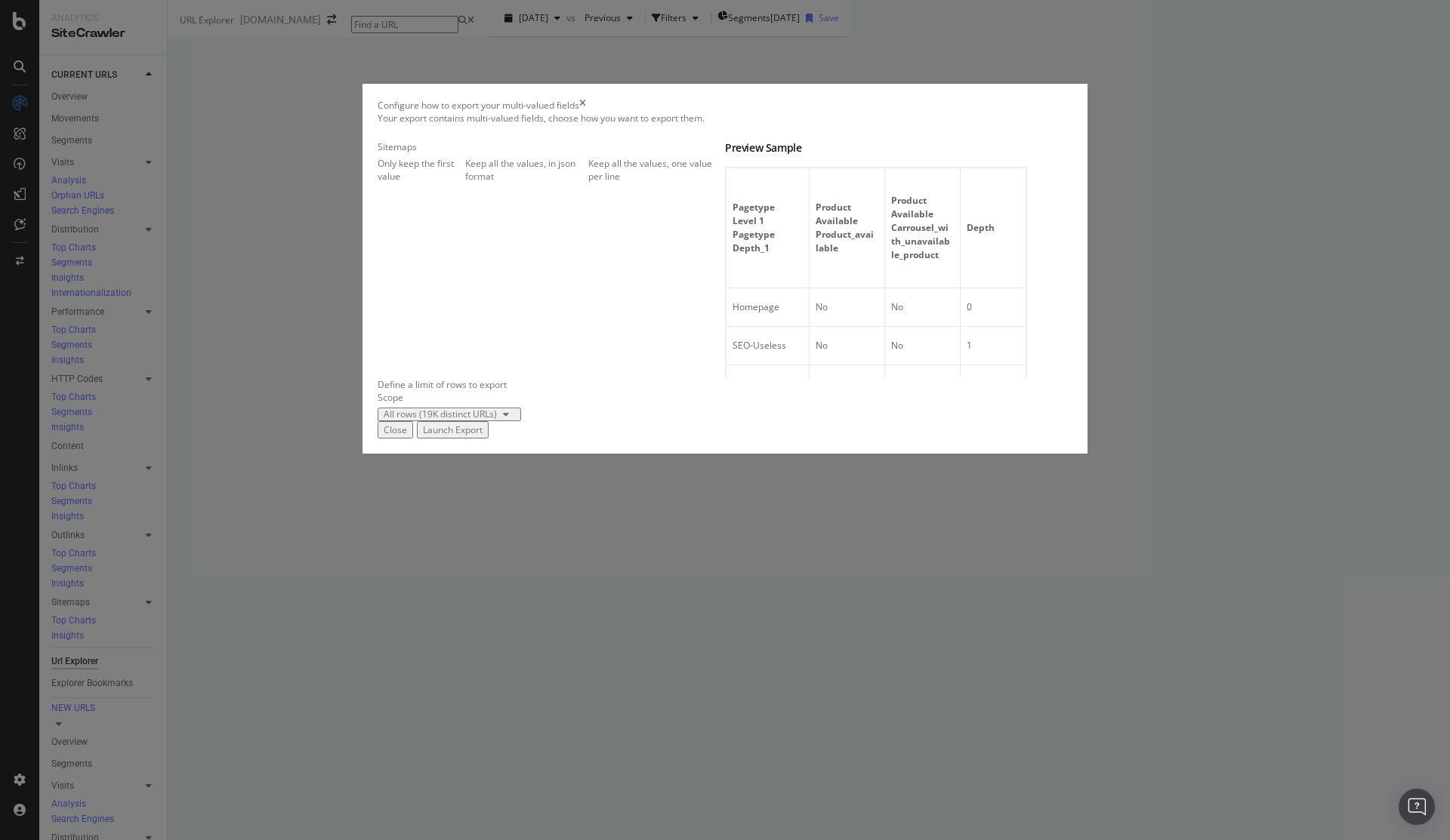
click at [586, 111] on div "times" at bounding box center [583, 106] width 6 height 13
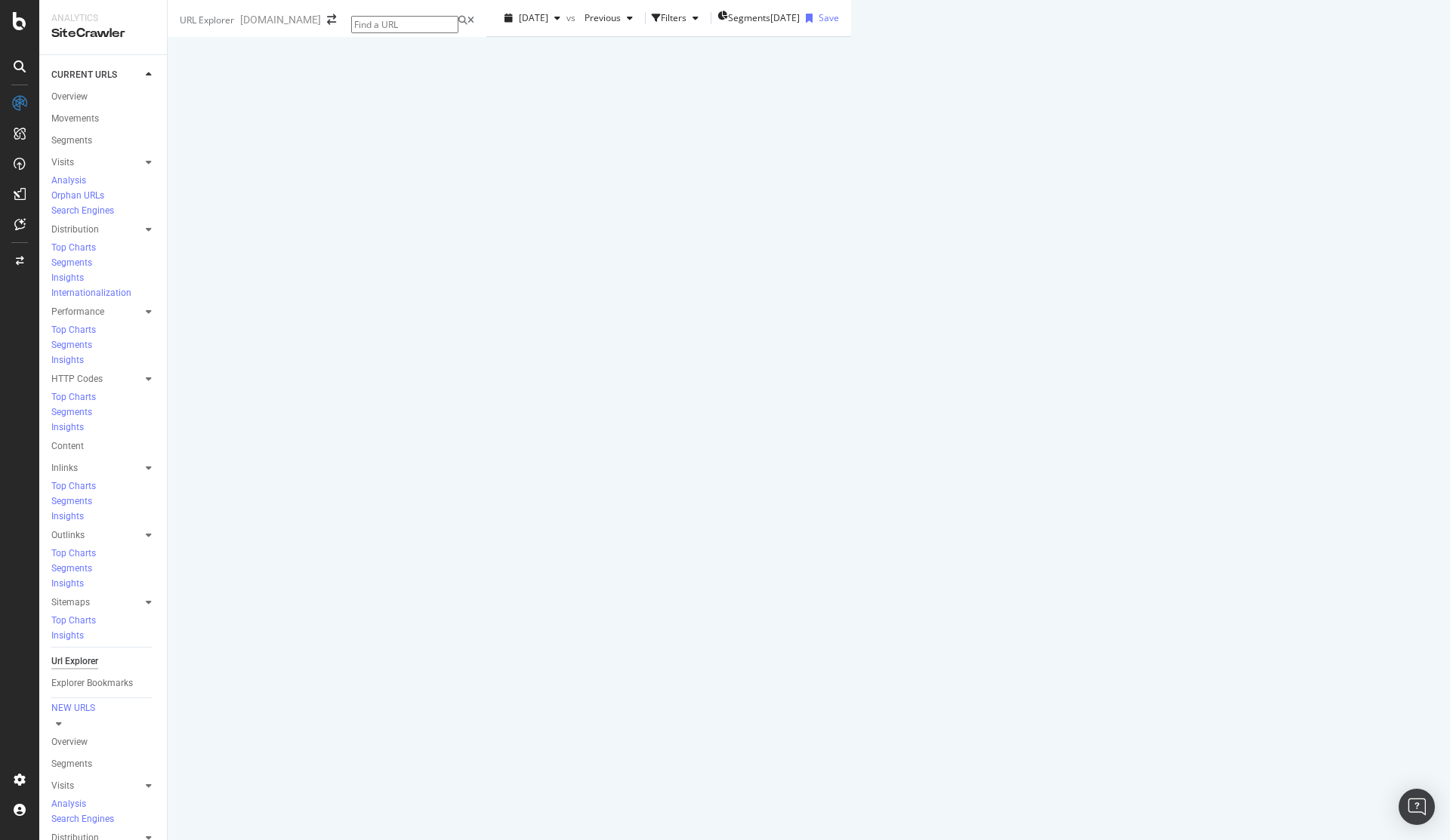
click at [1240, 278] on div "Export as CSV" at bounding box center [1210, 271] width 58 height 13
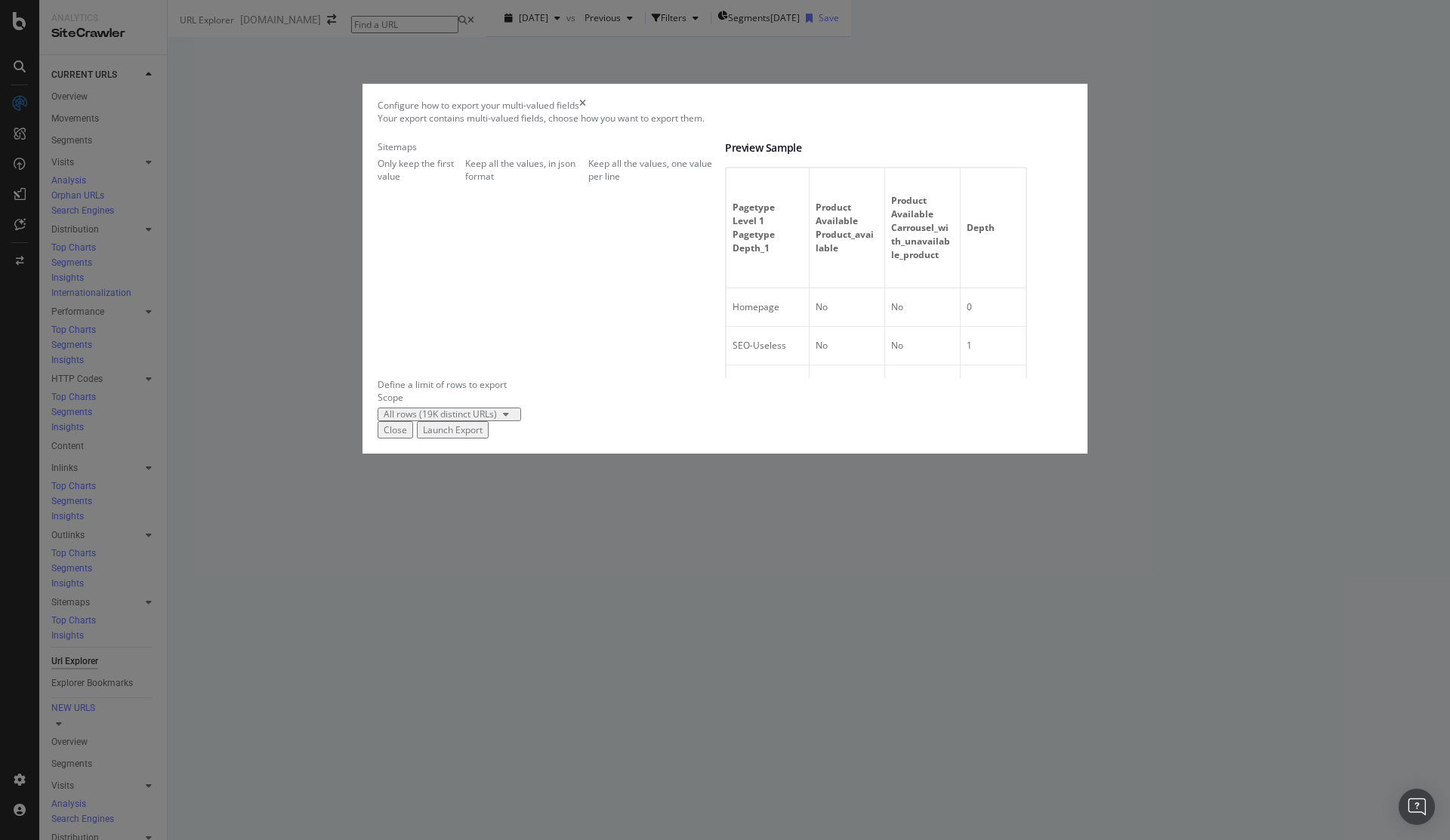
click at [586, 111] on icon "times" at bounding box center [583, 106] width 6 height 13
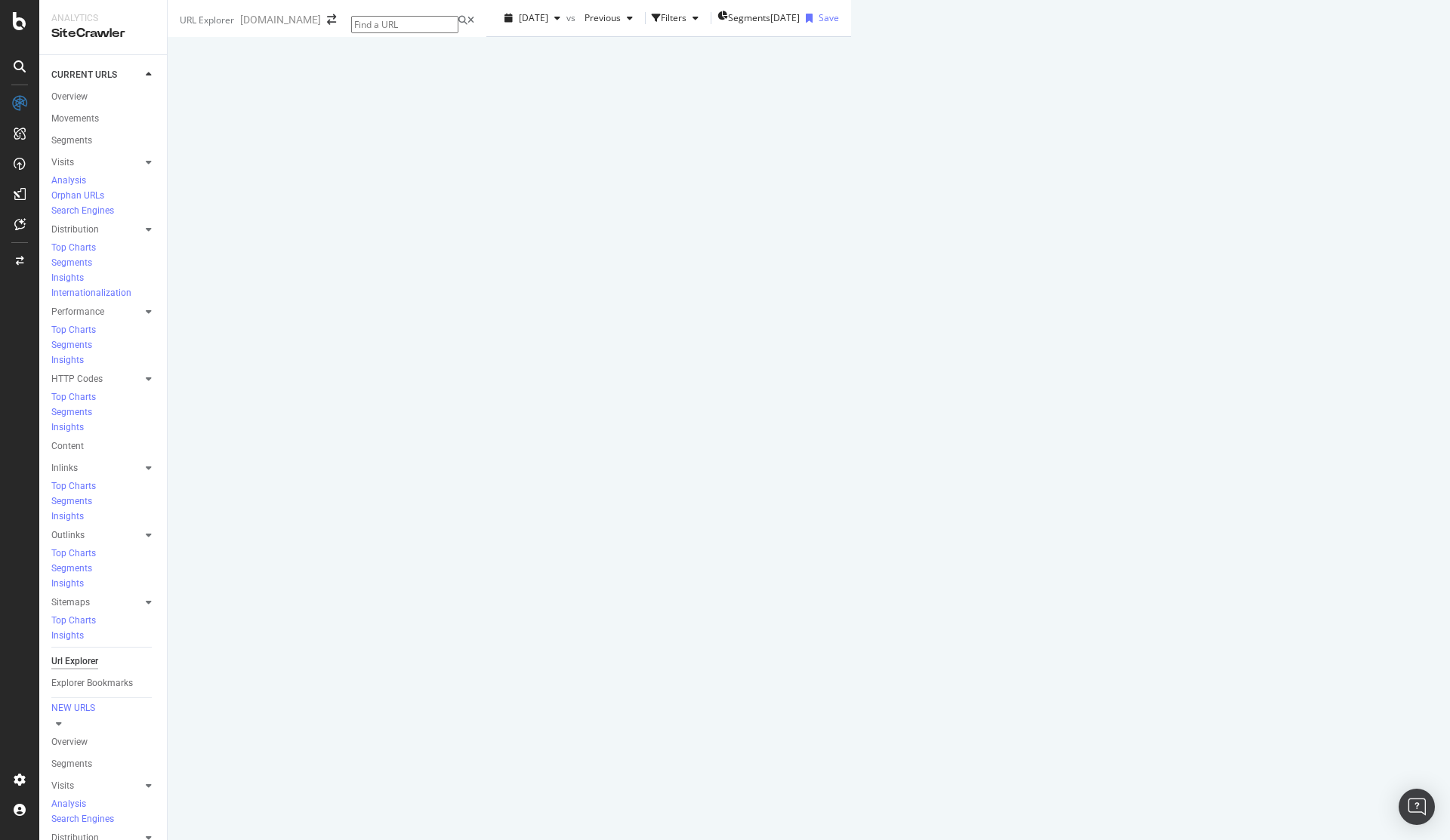
click at [1142, 278] on div "Manage Columns" at bounding box center [1105, 271] width 74 height 13
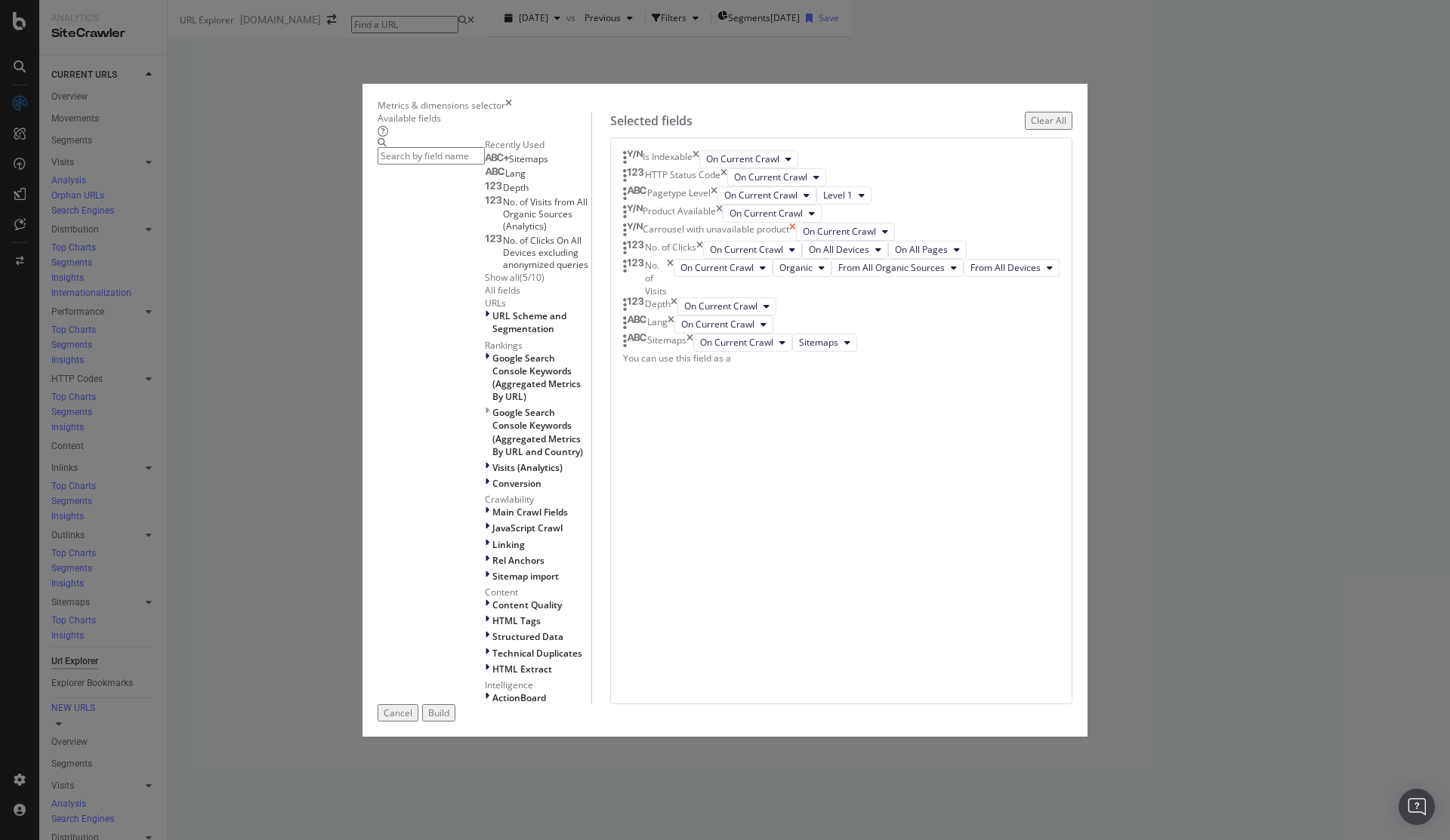
click at [796, 241] on icon "times" at bounding box center [792, 232] width 6 height 18
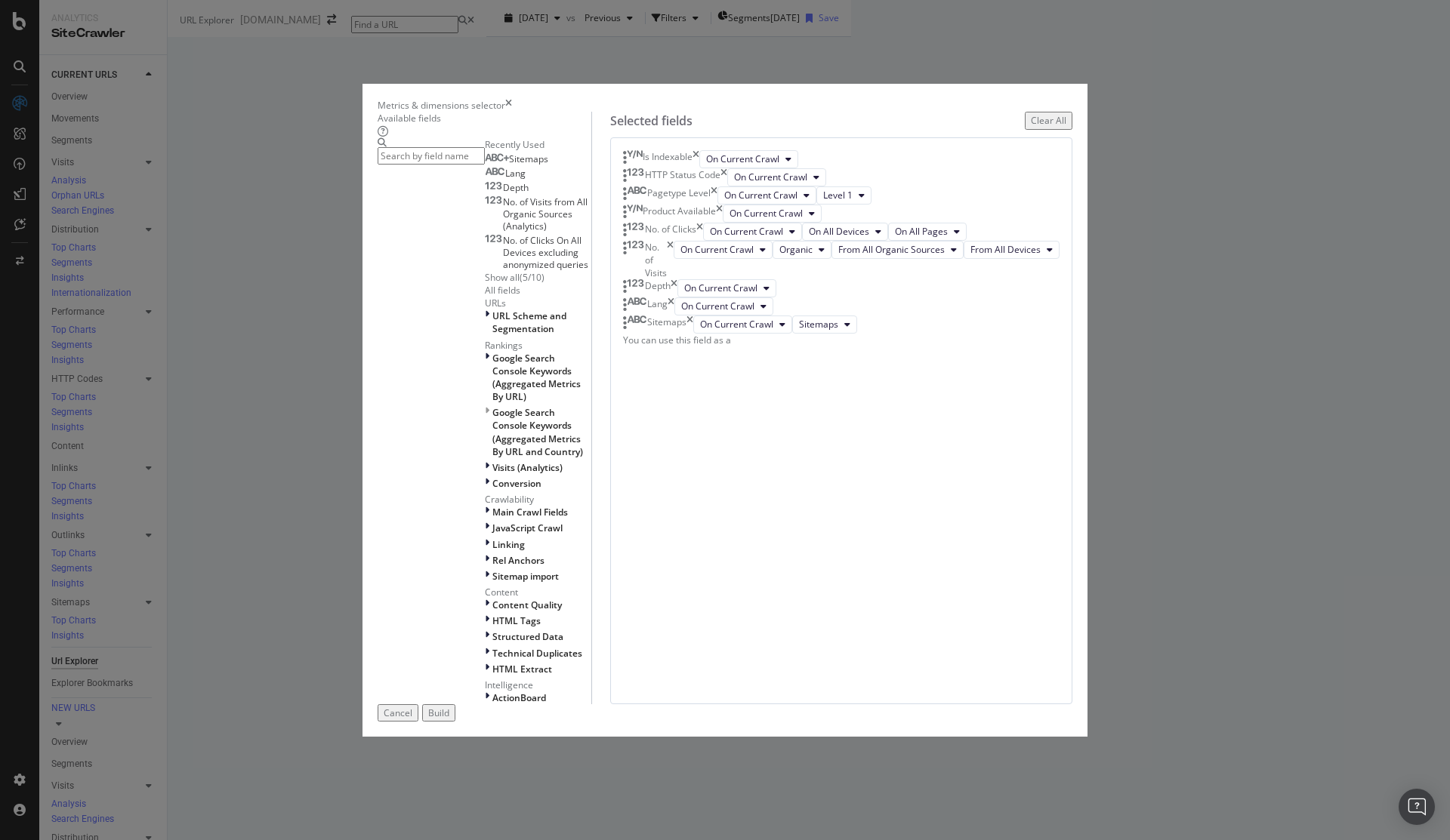
scroll to position [178, 0]
click at [693, 334] on icon "times" at bounding box center [690, 324] width 6 height 18
click at [449, 707] on div "Build" at bounding box center [439, 713] width 21 height 13
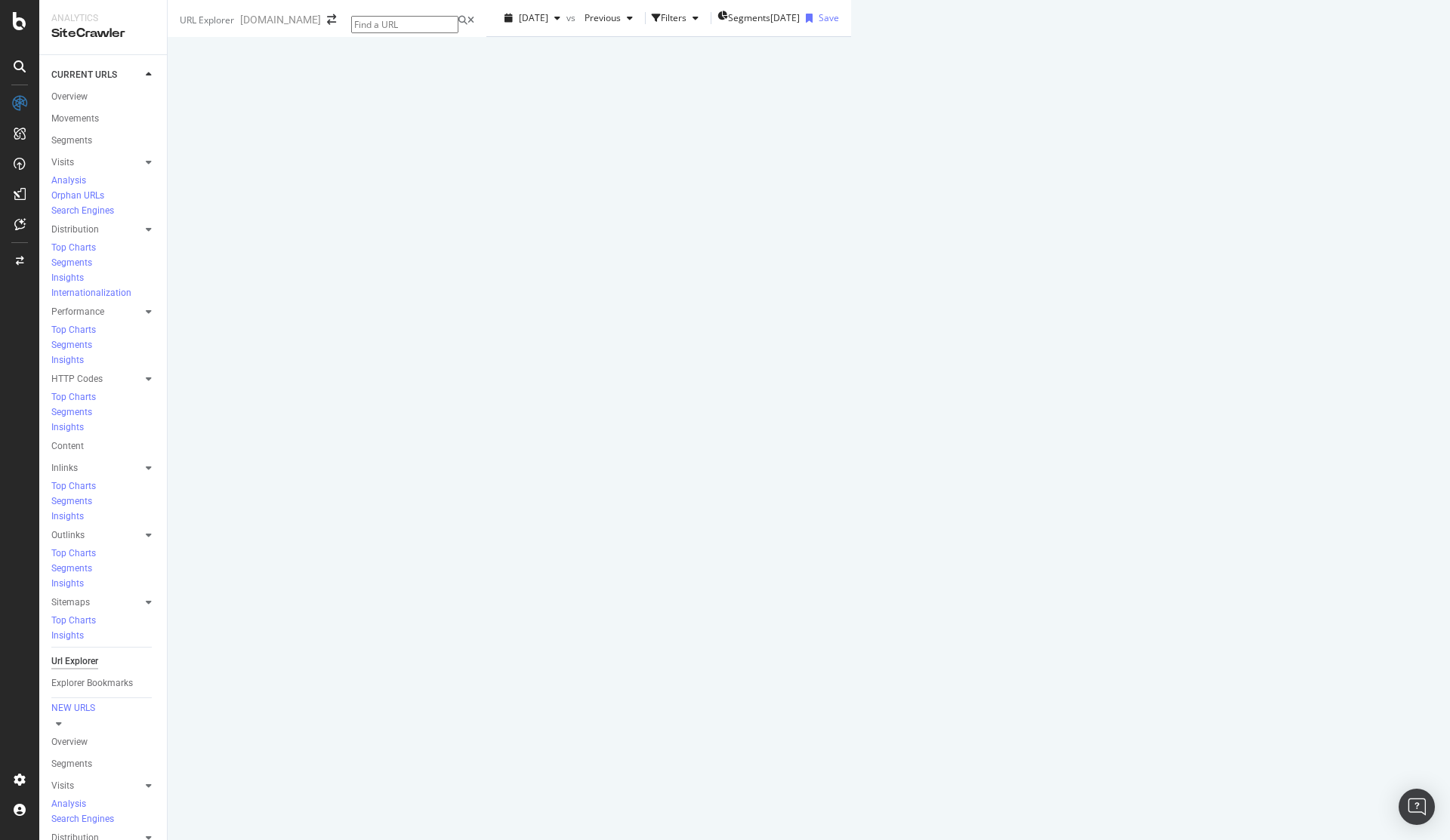
click at [1240, 278] on div "Export as CSV" at bounding box center [1210, 271] width 58 height 13
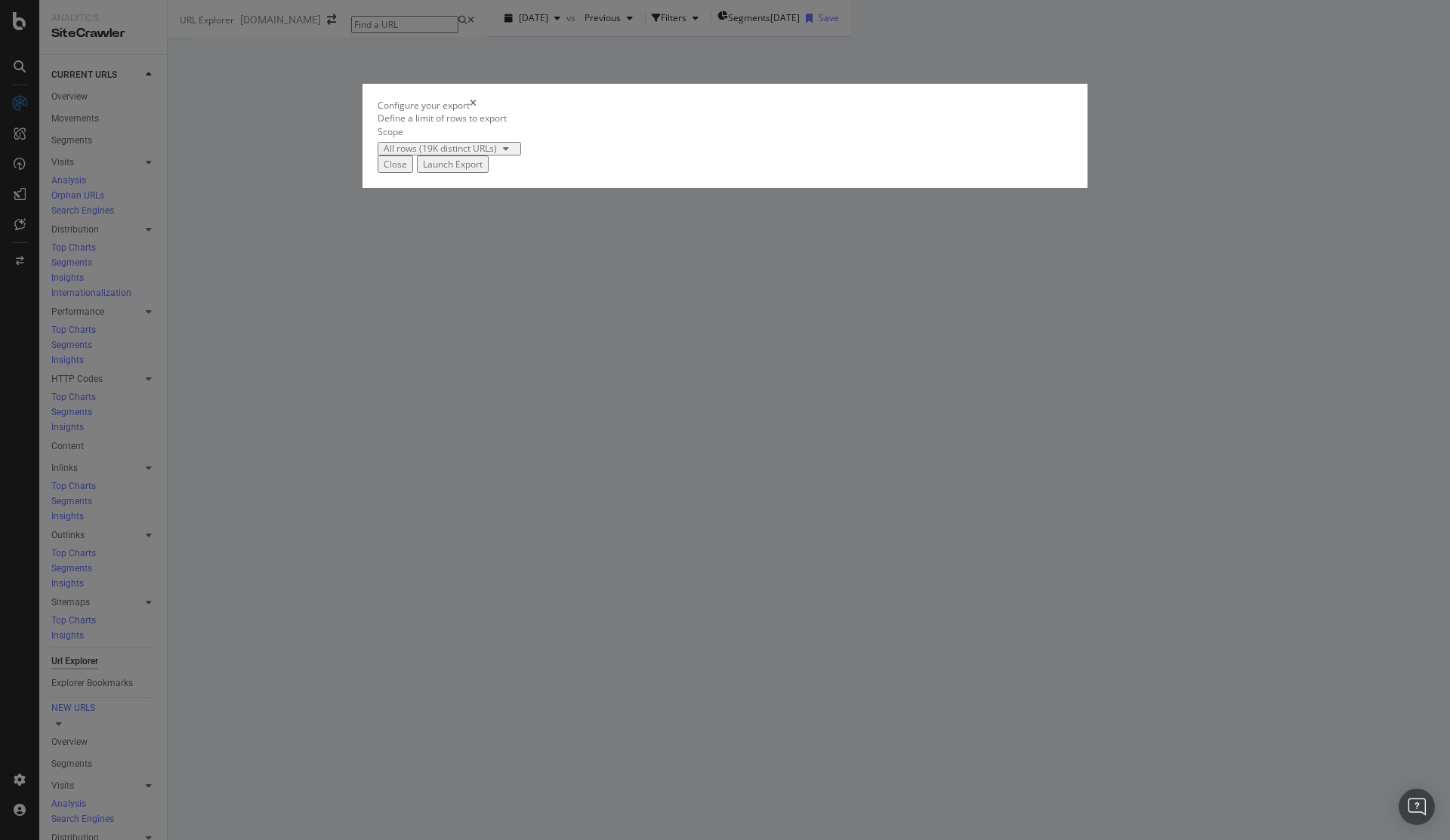
click at [483, 170] on div "Launch Export" at bounding box center [453, 165] width 60 height 13
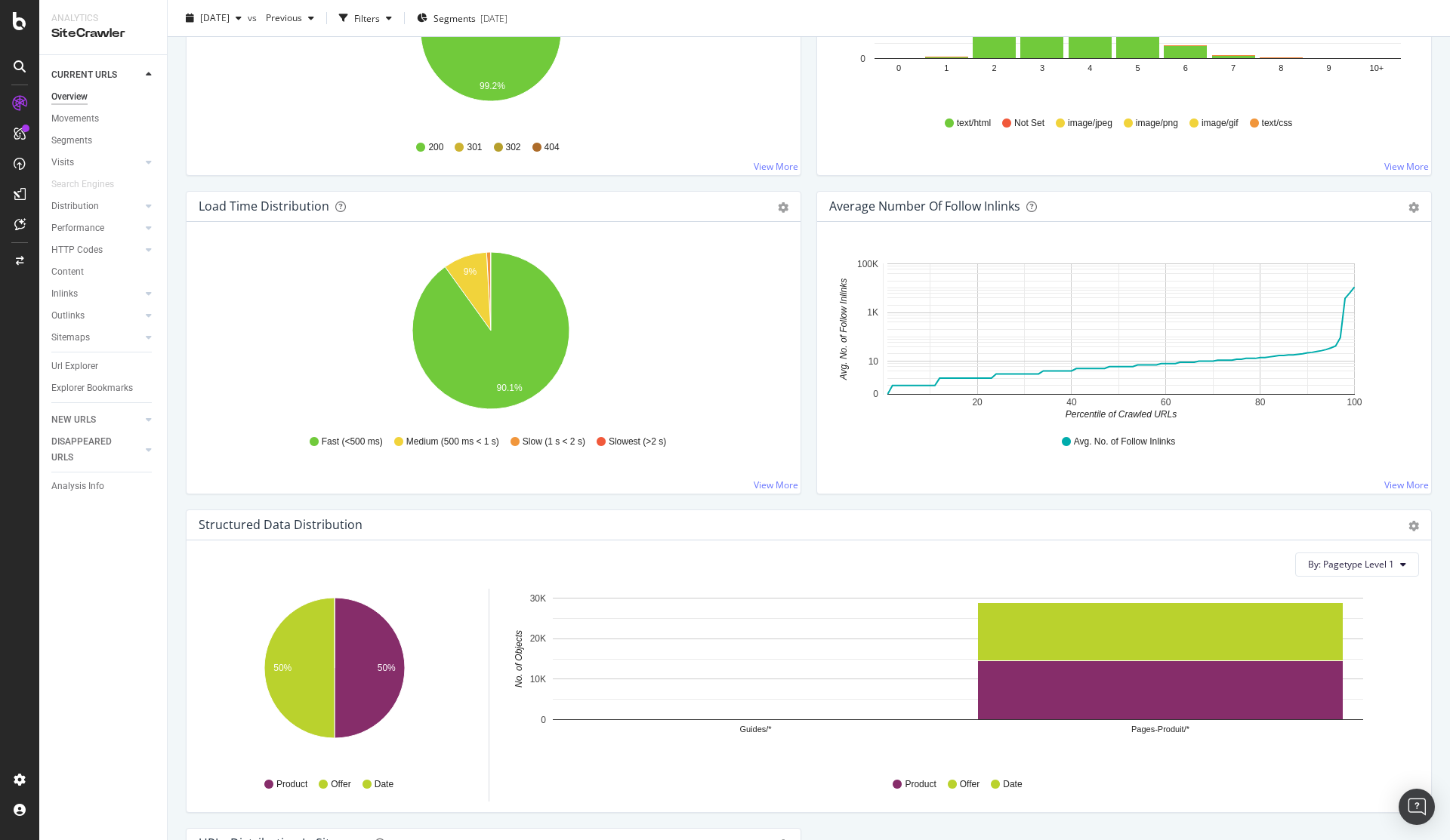
scroll to position [997, 0]
